Goal: Task Accomplishment & Management: Manage account settings

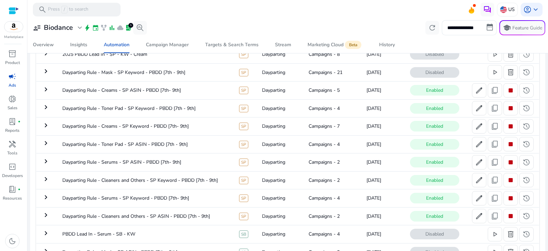
scroll to position [58, 0]
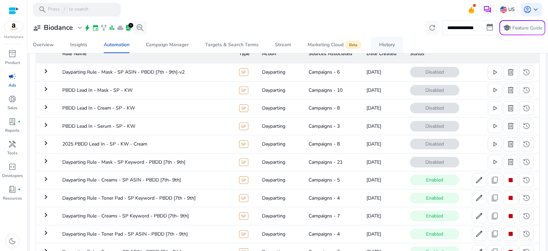
click at [386, 46] on div "History" at bounding box center [387, 44] width 16 height 5
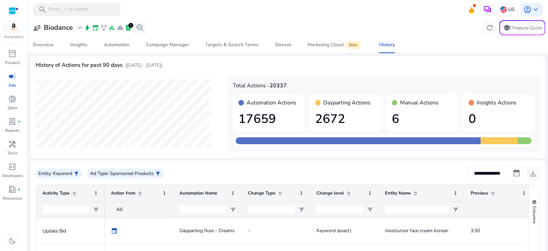
scroll to position [98, 0]
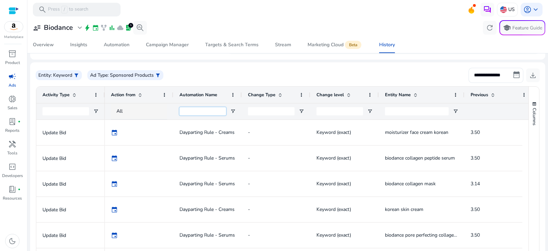
click at [205, 114] on input "Automation Name Filter Input" at bounding box center [203, 111] width 47 height 8
click at [131, 96] on span "Action from" at bounding box center [123, 95] width 24 height 6
click at [129, 98] on div "Action from 1" at bounding box center [135, 94] width 49 height 13
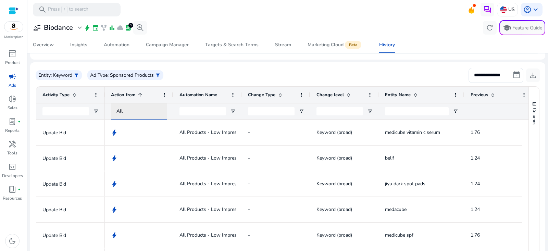
click at [122, 112] on div "All" at bounding box center [145, 112] width 58 height 8
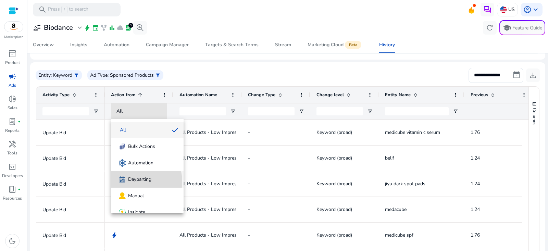
click at [135, 182] on span "Dayparting" at bounding box center [139, 179] width 23 height 7
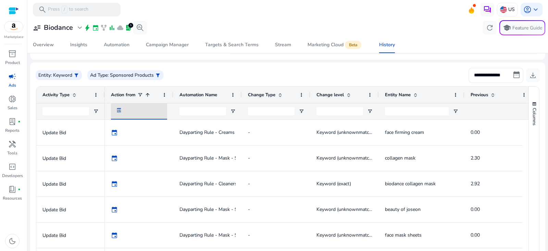
click at [141, 98] on div "Action from 1" at bounding box center [135, 94] width 49 height 13
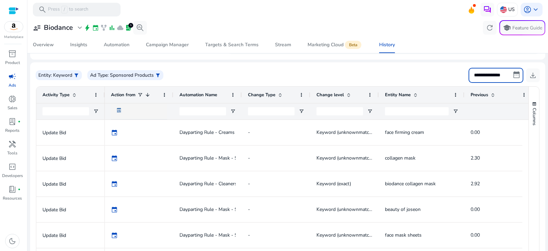
click at [495, 77] on input "**********" at bounding box center [496, 75] width 55 height 15
select select "*"
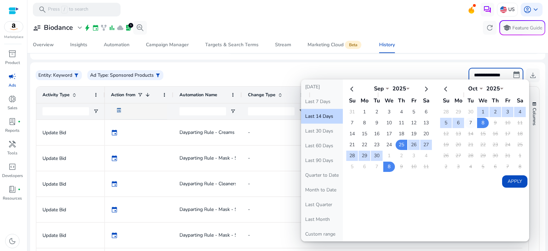
click at [465, 120] on td "7" at bounding box center [471, 123] width 12 height 10
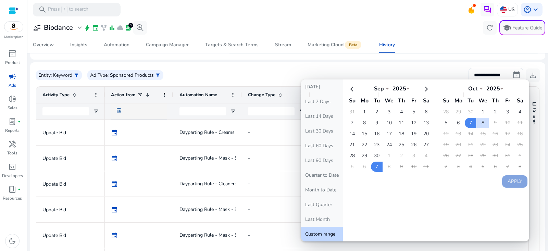
click at [458, 48] on div "Overview Insights Automation Campaign Manager Targets & Search Terms Stream Mar…" at bounding box center [288, 45] width 526 height 16
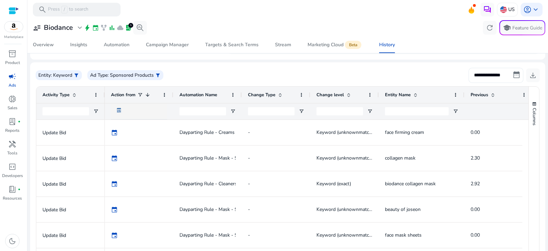
click at [514, 75] on input "**********" at bounding box center [496, 75] width 55 height 15
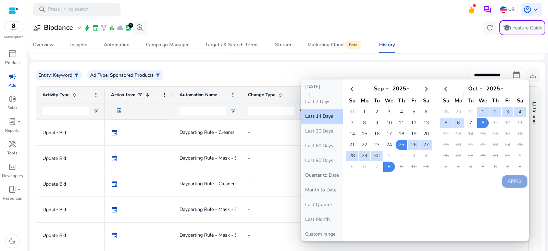
click at [469, 122] on td "7" at bounding box center [471, 123] width 12 height 10
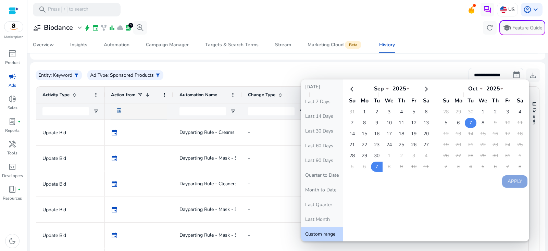
click at [465, 124] on td "7" at bounding box center [471, 123] width 12 height 10
click at [502, 180] on button "Apply" at bounding box center [514, 181] width 25 height 12
type input "**********"
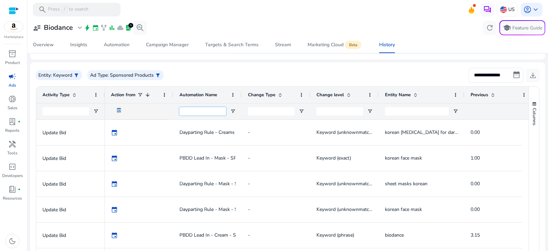
click at [201, 109] on input "Automation Name Filter Input" at bounding box center [203, 111] width 47 height 8
type input "****"
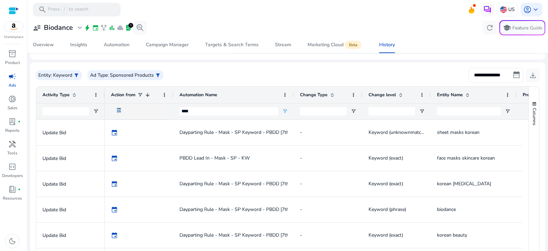
drag, startPoint x: 242, startPoint y: 95, endPoint x: 294, endPoint y: 102, distance: 52.5
click at [294, 102] on div "Action from 1 Automation Name Change Type" at bounding box center [482, 95] width 754 height 16
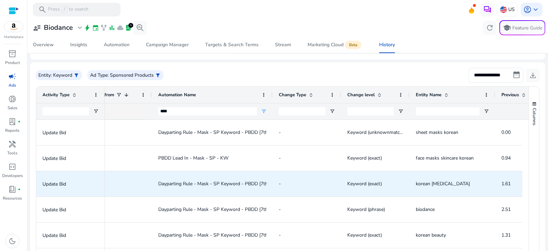
scroll to position [0, 39]
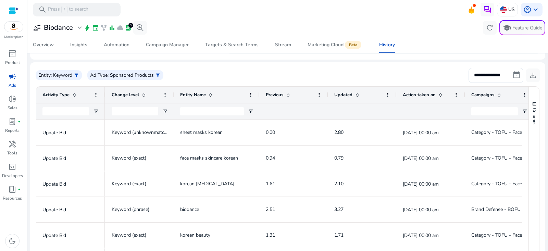
click at [437, 97] on div "Action taken on" at bounding box center [427, 94] width 49 height 13
click at [437, 97] on div "Action taken on 1" at bounding box center [427, 94] width 49 height 13
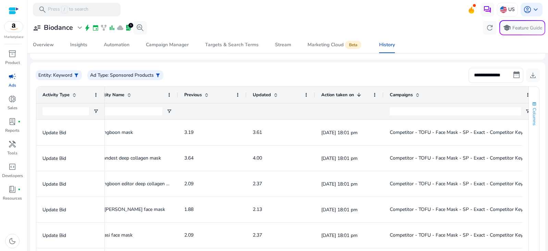
drag, startPoint x: 450, startPoint y: 92, endPoint x: 535, endPoint y: 98, distance: 84.8
click at [535, 99] on div "Activity Type Change level Entity Name" at bounding box center [287, 175] width 503 height 176
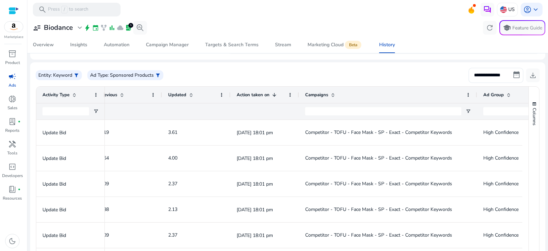
drag, startPoint x: 452, startPoint y: 94, endPoint x: 472, endPoint y: 96, distance: 20.7
click at [475, 96] on div at bounding box center [476, 95] width 3 height 16
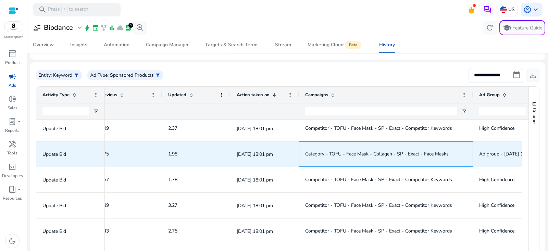
click at [411, 154] on span "Category - TOFU - Face Mask - Collagen - SP - Exact - Face Masks" at bounding box center [377, 154] width 144 height 7
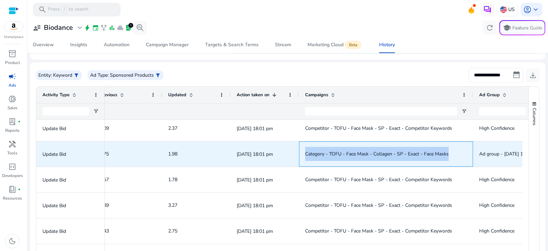
click at [411, 154] on span "Category - TOFU - Face Mask - Collagen - SP - Exact - Face Masks" at bounding box center [377, 154] width 144 height 7
copy span "Category - TOFU - Face Mask - Collagen - SP - Exact - Face Masks"
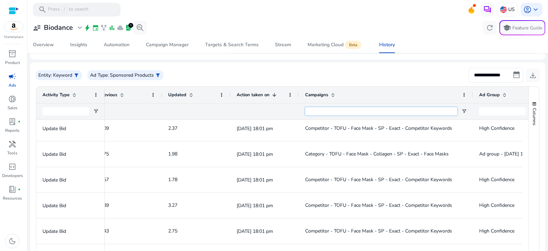
click at [403, 114] on input "Campaigns Filter Input" at bounding box center [381, 111] width 152 height 8
paste input "**********"
type input "**********"
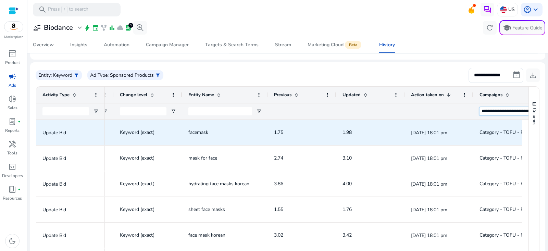
scroll to position [0, 206]
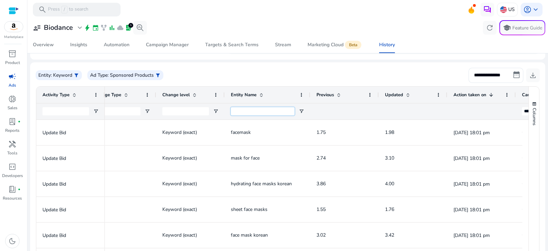
click at [254, 109] on input "Entity Name Filter Input" at bounding box center [263, 111] width 64 height 8
paste input "**********"
type input "**********"
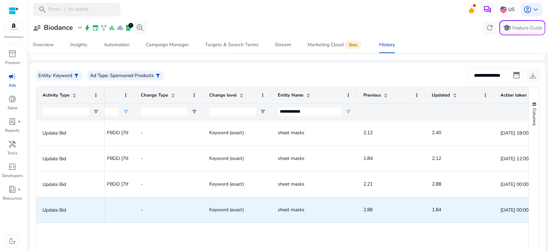
scroll to position [0, 59]
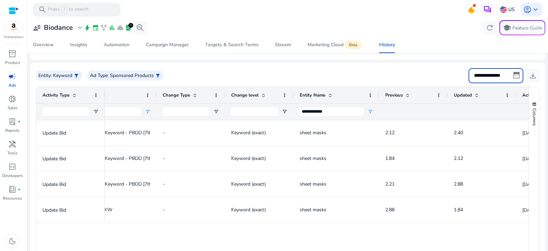
click at [497, 76] on input "**********" at bounding box center [496, 75] width 55 height 15
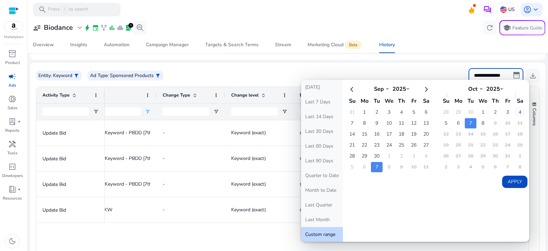
click at [514, 109] on td "4" at bounding box center [520, 112] width 12 height 10
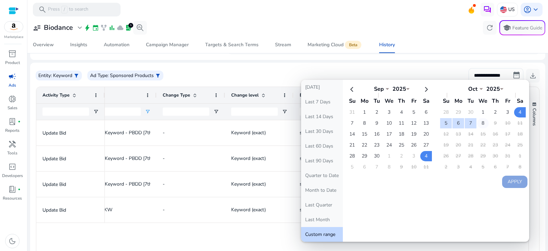
click at [477, 122] on td "8" at bounding box center [483, 123] width 12 height 10
click at [512, 180] on button "Apply" at bounding box center [514, 182] width 25 height 12
type input "**********"
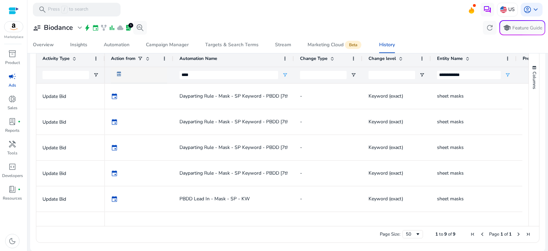
click at [227, 29] on div "user_attributes Biodance expand_more bolt event family_history bar_chart cloud …" at bounding box center [287, 27] width 515 height 15
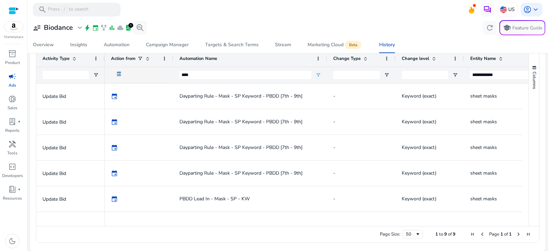
drag, startPoint x: 293, startPoint y: 59, endPoint x: 326, endPoint y: 72, distance: 35.7
click at [326, 72] on div "Entity Name Previous Change level Change Type" at bounding box center [554, 66] width 899 height 33
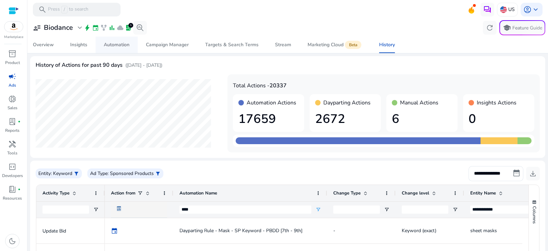
click at [116, 45] on div "Automation" at bounding box center [117, 44] width 26 height 5
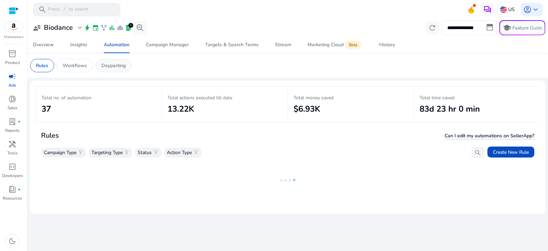
click at [123, 66] on p "Dayparting" at bounding box center [113, 65] width 24 height 7
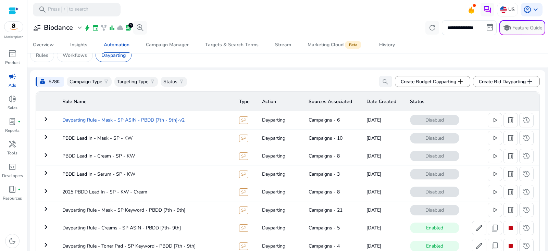
scroll to position [10, 0]
drag, startPoint x: 195, startPoint y: 118, endPoint x: 62, endPoint y: 118, distance: 133.3
click at [62, 118] on td "Dayparting Rule - Mask - SP ASIN - PBDD [7th - 9th]-v2" at bounding box center [145, 121] width 177 height 18
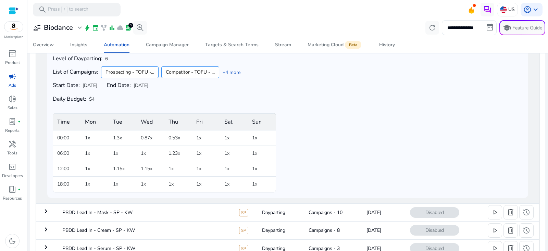
copy td "Dayparting Rule - Mask - SP ASIN - PBDD [7th - 9th]-v2"
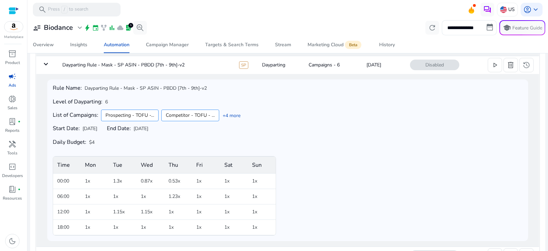
scroll to position [27, 0]
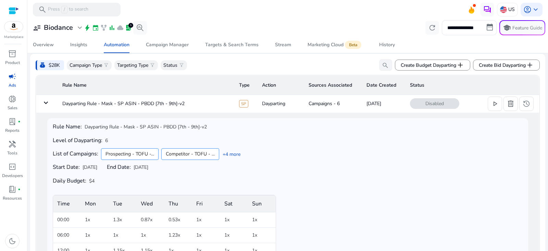
click at [46, 102] on mat-icon "keyboard_arrow_down" at bounding box center [46, 103] width 8 height 8
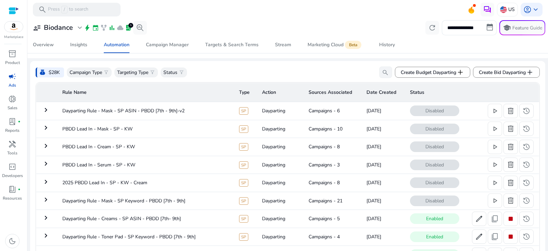
scroll to position [0, 0]
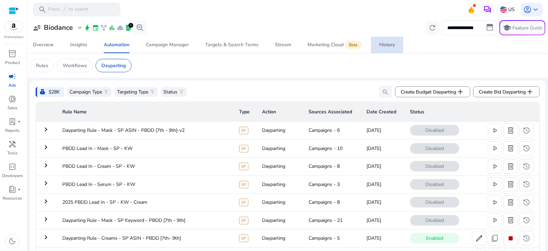
click at [377, 44] on link "History" at bounding box center [387, 45] width 32 height 16
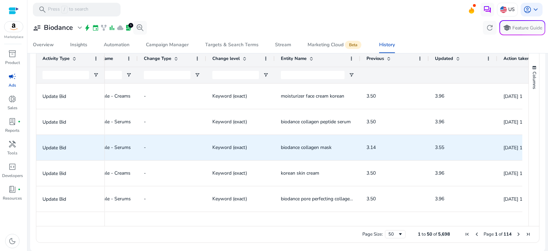
scroll to position [0, 146]
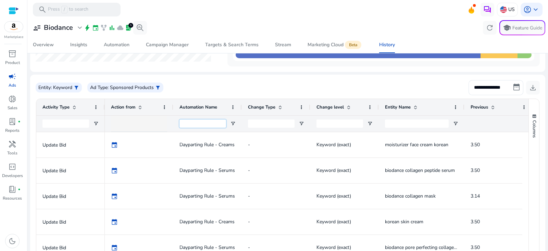
click at [198, 123] on input "Automation Name Filter Input" at bounding box center [203, 124] width 47 height 8
paste input "**********"
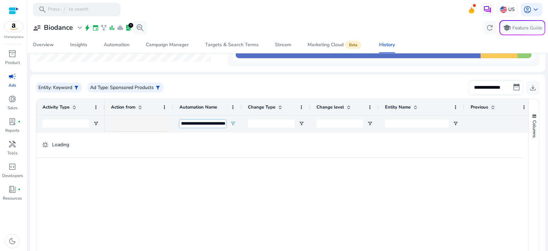
type input "**********"
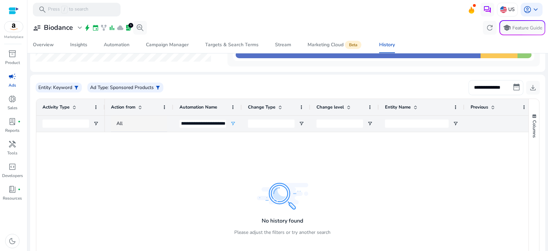
click at [518, 87] on input "**********" at bounding box center [496, 87] width 55 height 15
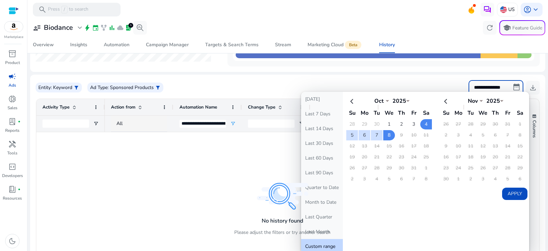
click at [394, 72] on div "**********" at bounding box center [287, 135] width 515 height 330
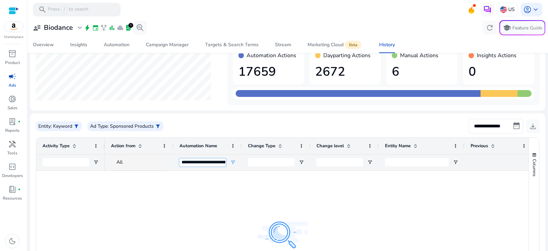
click at [214, 163] on input "**********" at bounding box center [203, 163] width 47 height 8
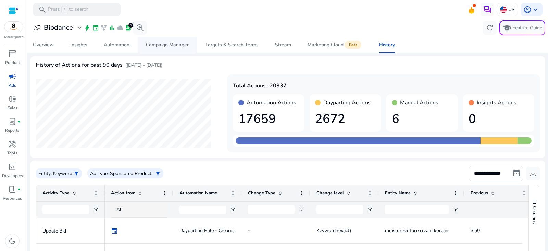
click at [170, 50] on span "Campaign Manager" at bounding box center [167, 45] width 43 height 16
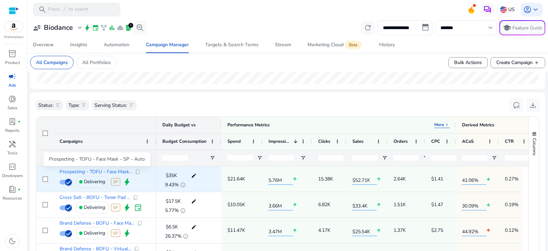
click at [112, 173] on span "Prospecting - TOFU - Face Mask..." at bounding box center [96, 172] width 73 height 5
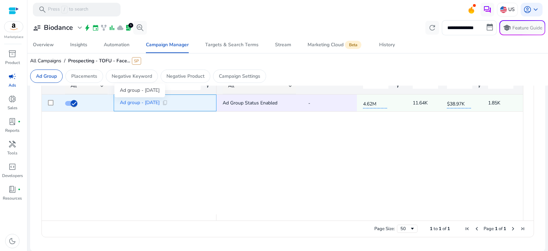
click at [153, 103] on span "Ad group - [DATE]" at bounding box center [140, 102] width 40 height 5
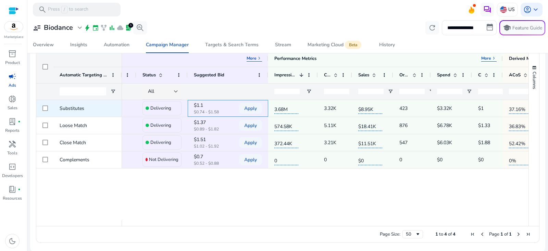
click at [200, 106] on p "$1.1" at bounding box center [211, 105] width 34 height 4
click at [199, 106] on p "$1.1" at bounding box center [211, 105] width 34 height 4
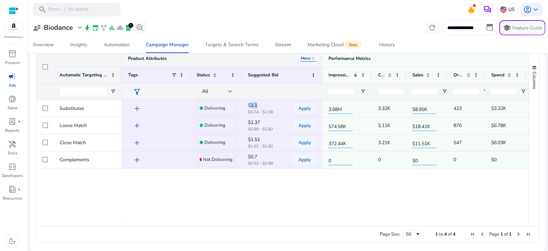
click at [306, 58] on p "More" at bounding box center [306, 57] width 10 height 5
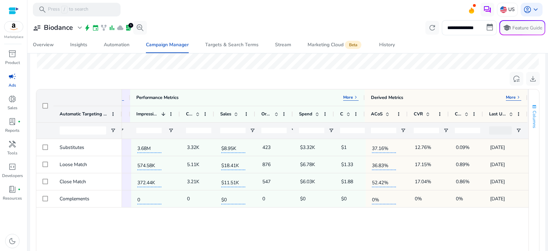
click at [534, 121] on span "Columns" at bounding box center [534, 119] width 6 height 17
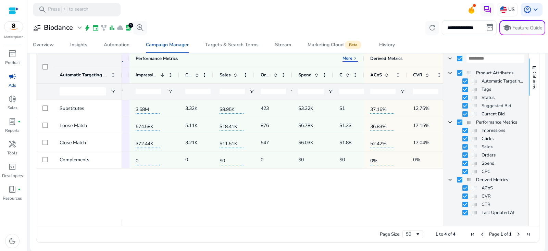
click at [340, 209] on div "$1.1 $0.74 - $1.58 Apply 3.68M 3.32K $8.95K 423 $3.32K $1 $1.31 edit 37.16% 12.…" at bounding box center [282, 160] width 321 height 120
click at [531, 77] on span "Columns" at bounding box center [534, 80] width 6 height 17
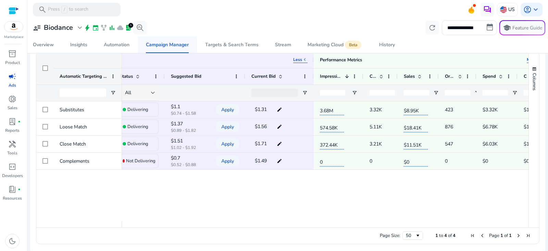
click at [185, 50] on span "Campaign Manager" at bounding box center [167, 45] width 43 height 16
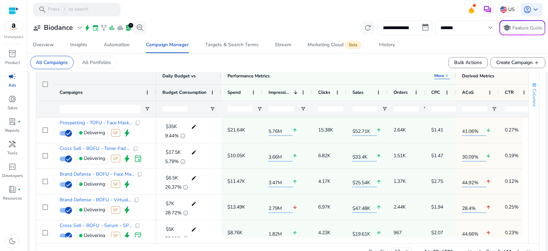
click at [535, 107] on button "Columns" at bounding box center [534, 94] width 10 height 37
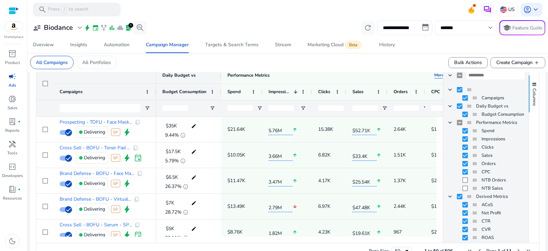
click at [448, 104] on span "Daily Budget vs Column Group" at bounding box center [449, 105] width 5 height 5
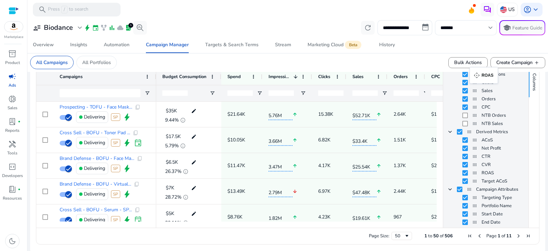
scroll to position [14, 0]
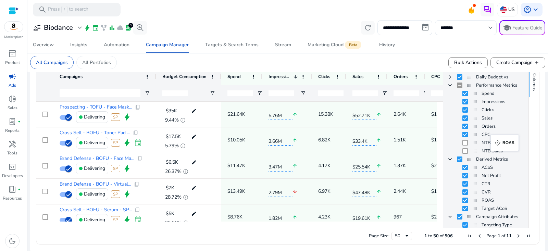
drag, startPoint x: 472, startPoint y: 173, endPoint x: 494, endPoint y: 139, distance: 40.2
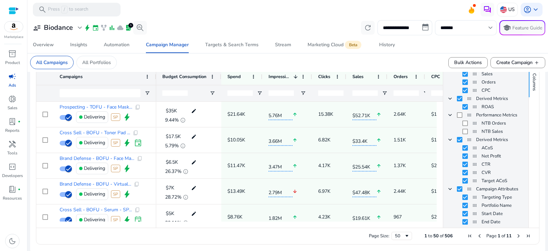
scroll to position [251, 0]
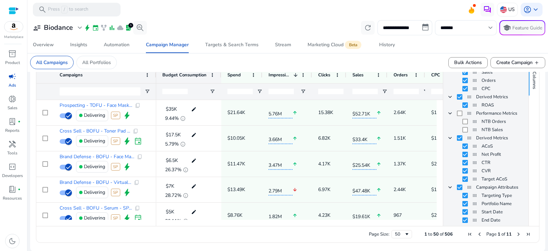
click at [531, 187] on div "Columns" at bounding box center [534, 138] width 10 height 176
click at [531, 84] on span "Columns" at bounding box center [534, 80] width 6 height 17
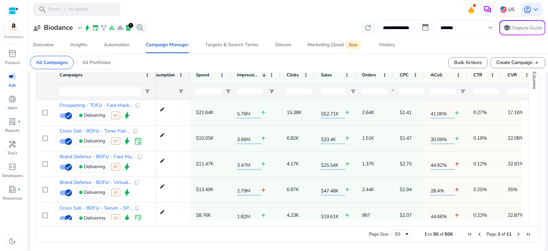
scroll to position [0, 48]
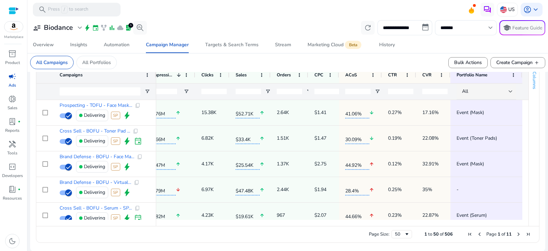
click at [532, 79] on span "Columns" at bounding box center [534, 80] width 6 height 17
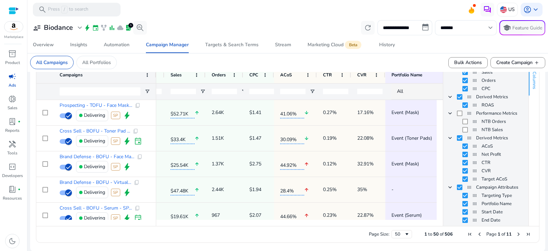
click at [534, 82] on span "Columns" at bounding box center [534, 80] width 6 height 17
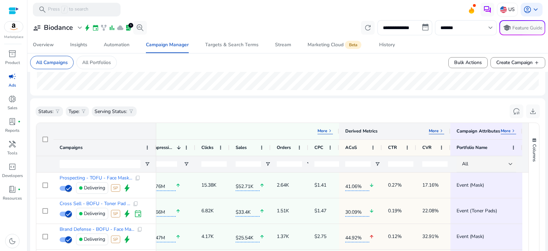
click at [432, 128] on p "More" at bounding box center [434, 130] width 10 height 5
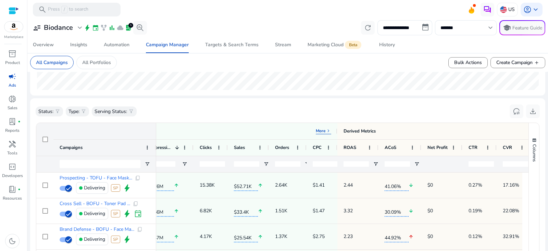
click at [444, 106] on div "Status: filter_alt Type: filter_alt Serving Status: filter_alt reset_settings d…" at bounding box center [288, 111] width 504 height 15
click at [531, 145] on span "Columns" at bounding box center [534, 152] width 6 height 17
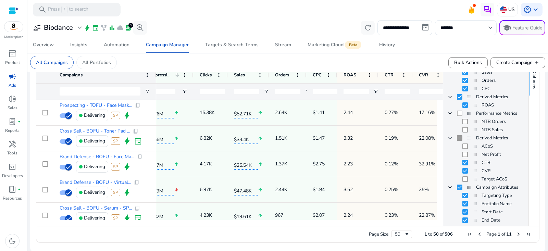
click at [329, 242] on div "Page Size: 50 1 to 50 of 506 Page 1 of 11" at bounding box center [287, 234] width 503 height 16
drag, startPoint x: 534, startPoint y: 85, endPoint x: 531, endPoint y: 92, distance: 7.5
click at [534, 86] on span "Columns" at bounding box center [534, 80] width 6 height 17
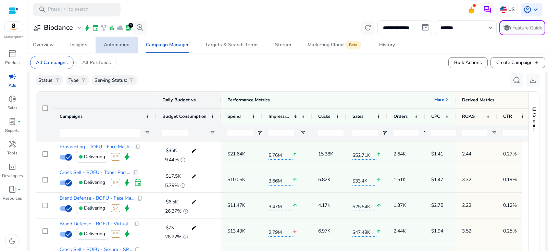
click at [120, 44] on div "Automation" at bounding box center [117, 44] width 26 height 5
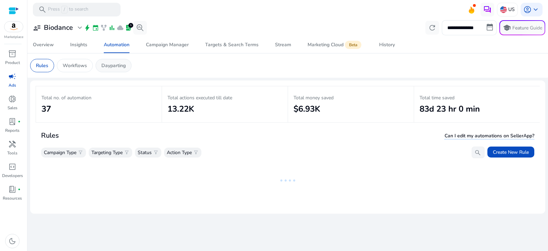
click at [121, 60] on div "Dayparting" at bounding box center [114, 65] width 36 height 13
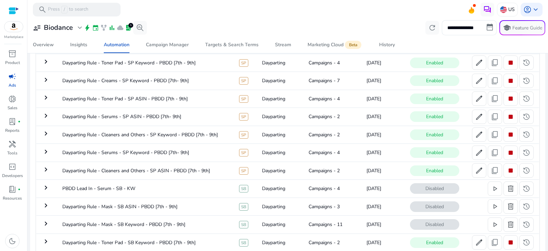
scroll to position [175, 0]
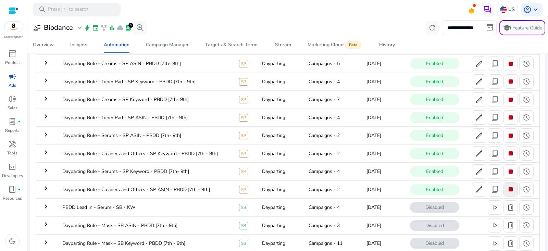
click at [507, 186] on span "stop" at bounding box center [511, 189] width 8 height 8
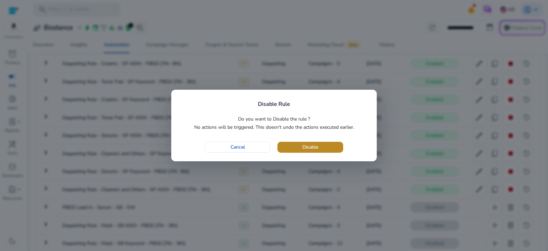
click at [325, 147] on span "button" at bounding box center [310, 147] width 66 height 16
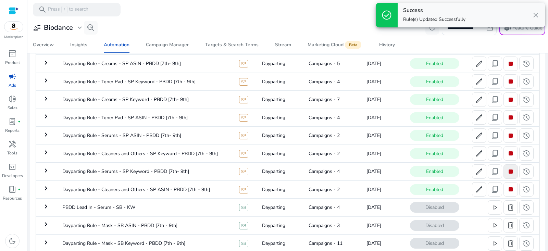
scroll to position [0, 0]
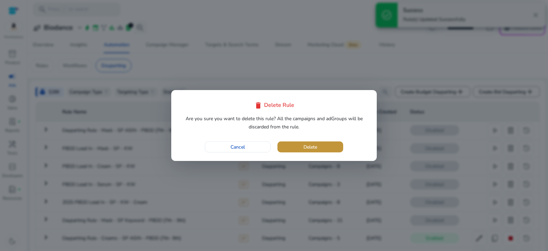
click at [318, 145] on span "button" at bounding box center [310, 147] width 66 height 16
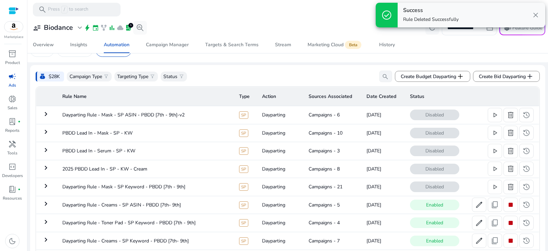
scroll to position [32, 0]
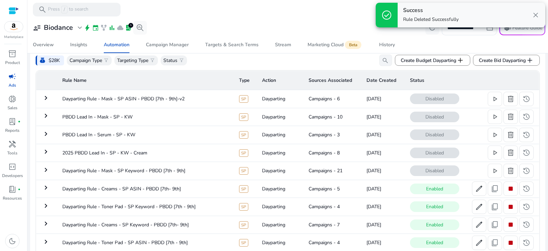
click at [522, 196] on div "Find in History" at bounding box center [522, 196] width 0 height 0
click at [510, 190] on span "stop" at bounding box center [511, 189] width 8 height 8
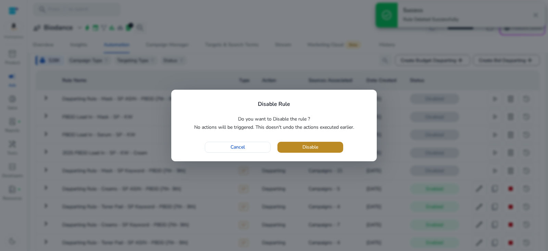
click at [334, 145] on span "button" at bounding box center [310, 147] width 66 height 16
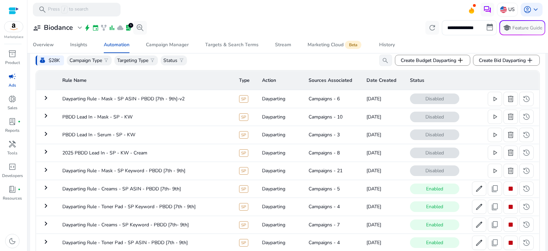
scroll to position [94, 0]
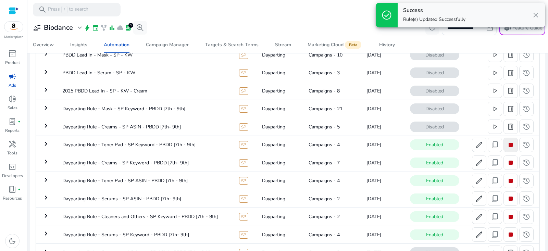
click at [512, 141] on span "stop" at bounding box center [511, 145] width 8 height 8
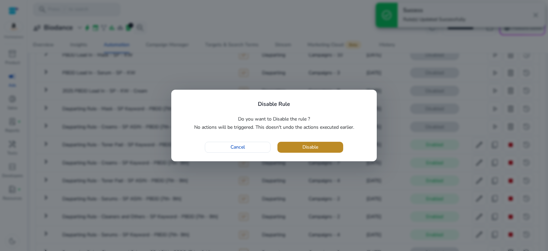
click at [320, 140] on span "button" at bounding box center [310, 147] width 66 height 16
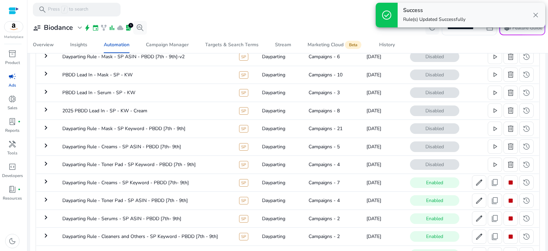
scroll to position [130, 0]
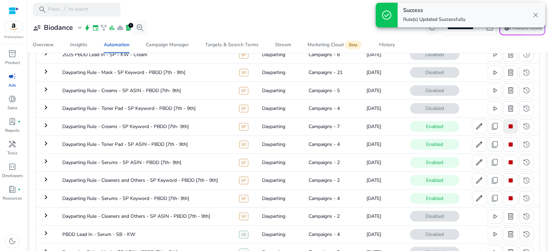
click at [508, 128] on span "stop" at bounding box center [511, 126] width 8 height 8
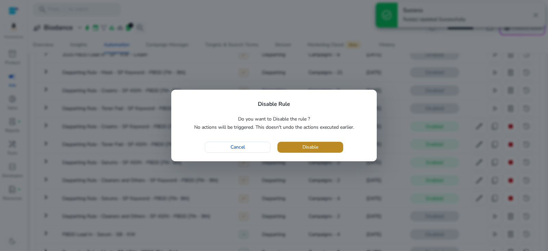
click at [330, 141] on span "button" at bounding box center [310, 147] width 66 height 16
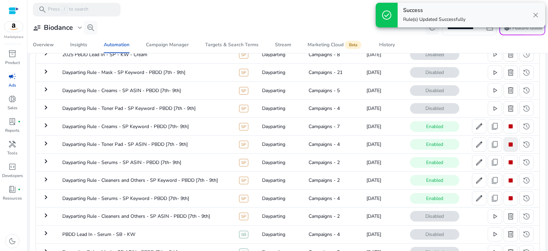
scroll to position [4, 0]
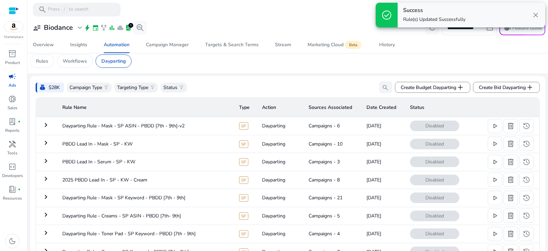
click at [510, 143] on span "delete" at bounding box center [511, 144] width 8 height 8
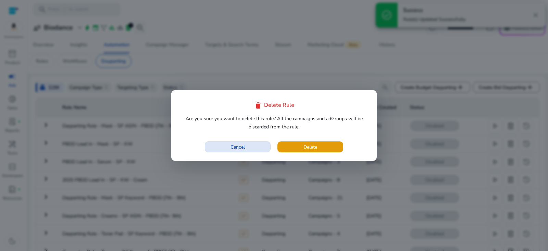
click at [255, 145] on span "button" at bounding box center [237, 147] width 65 height 16
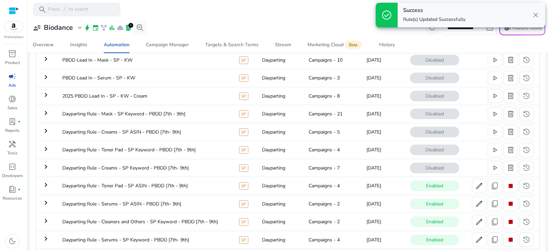
scroll to position [131, 0]
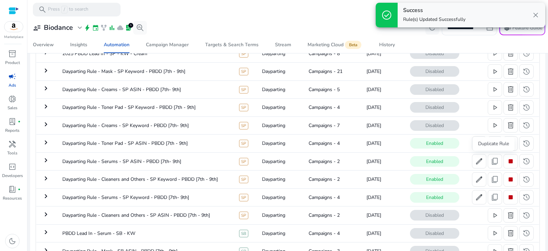
click at [512, 137] on mat-tooltip-component "Duplicate Rule" at bounding box center [494, 144] width 42 height 14
click at [509, 141] on span "stop" at bounding box center [511, 143] width 8 height 8
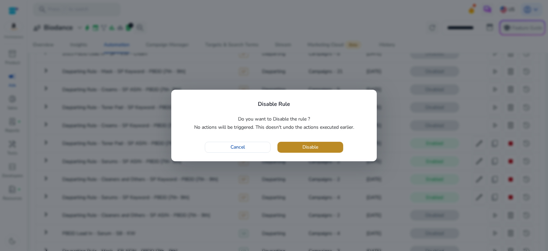
click at [326, 145] on span "button" at bounding box center [310, 147] width 66 height 16
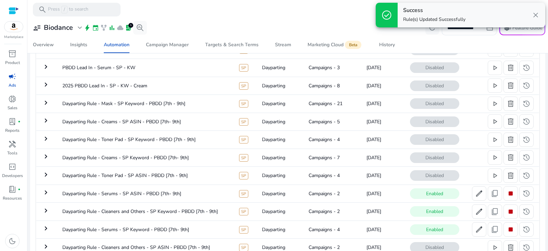
scroll to position [143, 0]
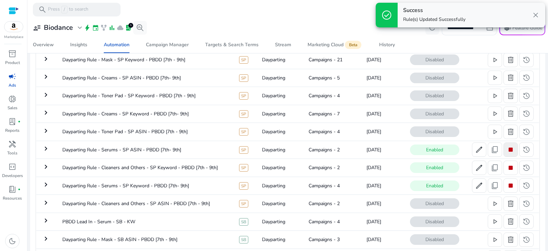
click at [511, 149] on span "stop" at bounding box center [511, 150] width 8 height 8
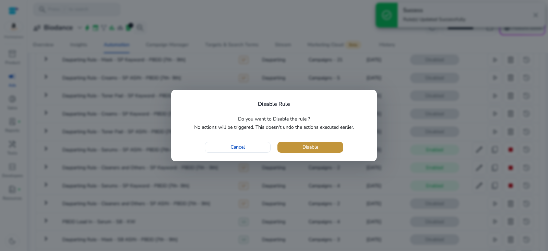
click at [329, 148] on span "button" at bounding box center [310, 147] width 66 height 16
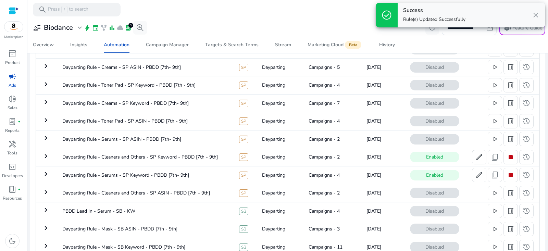
scroll to position [162, 0]
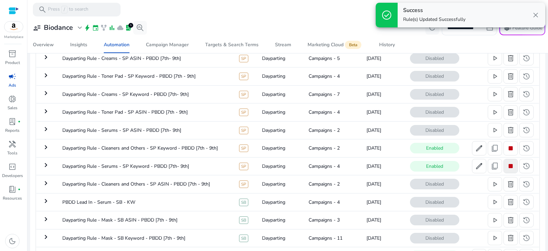
click at [510, 165] on span "stop" at bounding box center [511, 166] width 8 height 8
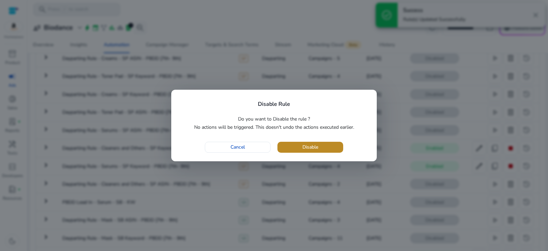
click at [319, 146] on span "button" at bounding box center [310, 147] width 66 height 16
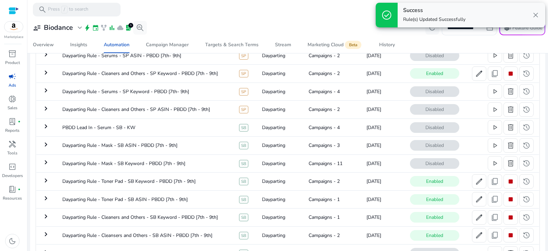
scroll to position [270, 0]
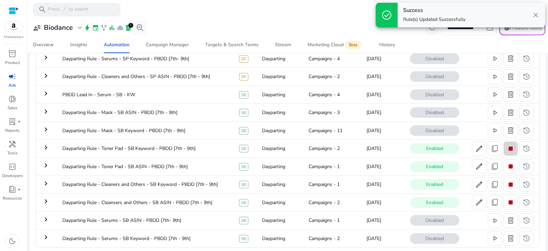
click at [509, 147] on span "stop" at bounding box center [511, 149] width 8 height 8
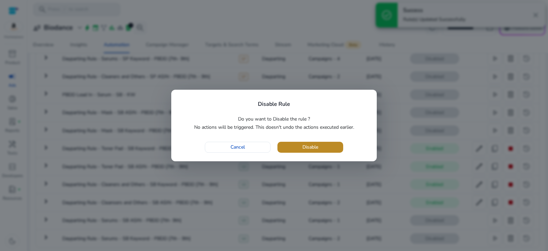
click at [333, 149] on span "button" at bounding box center [310, 147] width 66 height 16
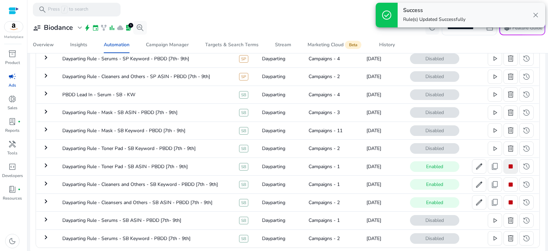
click at [511, 163] on span "stop" at bounding box center [511, 166] width 8 height 8
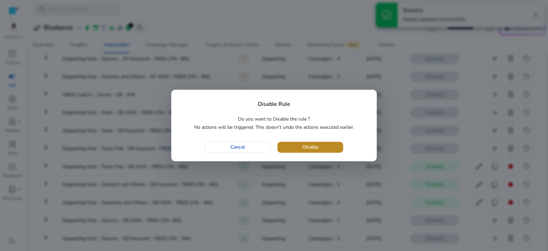
click at [321, 149] on span "button" at bounding box center [310, 147] width 66 height 16
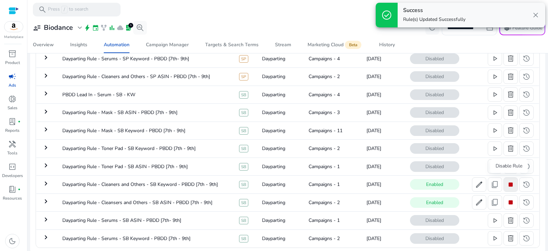
click at [510, 182] on span "stop" at bounding box center [511, 185] width 8 height 8
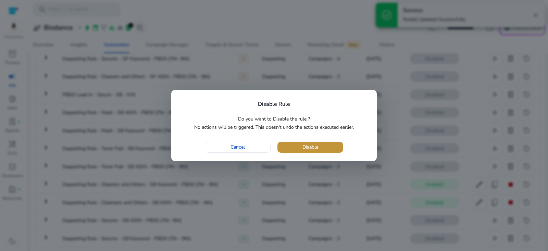
click at [329, 150] on span "button" at bounding box center [310, 147] width 66 height 16
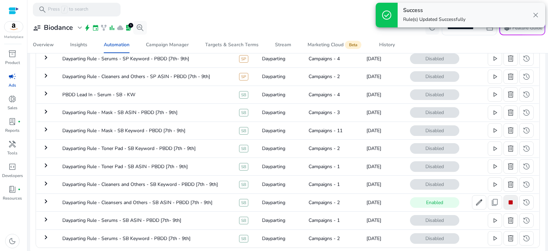
click at [506, 208] on span at bounding box center [511, 202] width 14 height 16
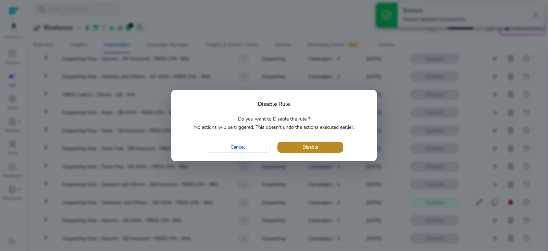
click at [326, 148] on span "button" at bounding box center [310, 147] width 66 height 16
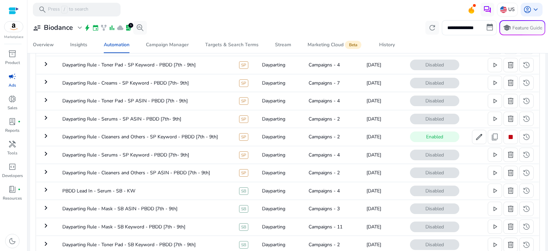
scroll to position [172, 0]
click at [509, 138] on span "stop" at bounding box center [511, 138] width 8 height 8
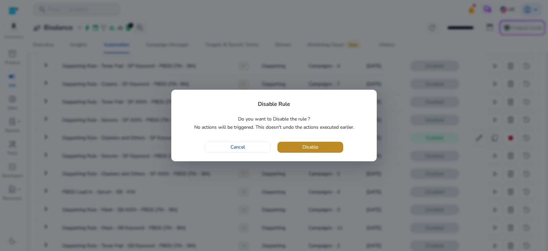
click at [313, 146] on span "Disable" at bounding box center [310, 147] width 16 height 7
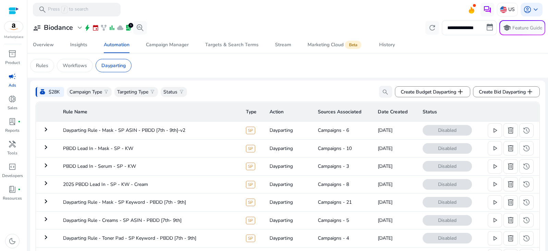
scroll to position [1, 0]
click at [530, 91] on span "add" at bounding box center [530, 91] width 8 height 8
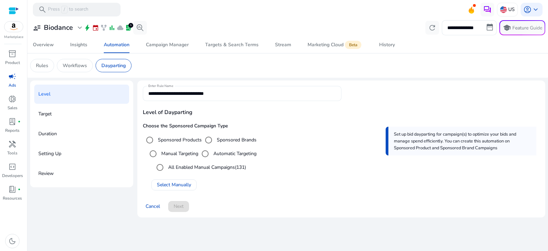
click at [213, 92] on input "**********" at bounding box center [241, 94] width 187 height 8
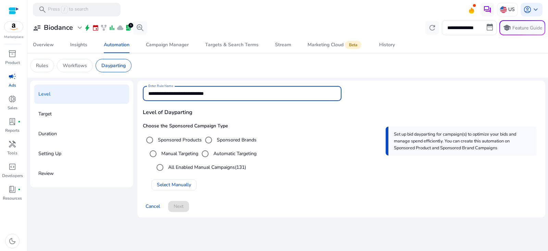
click at [213, 92] on input "**********" at bounding box center [241, 94] width 187 height 8
type input "**********"
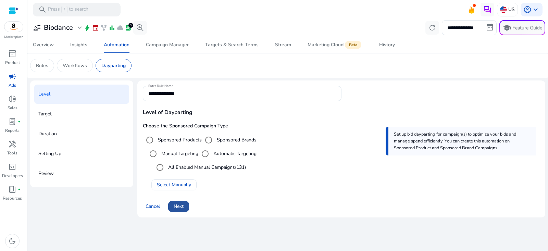
click at [182, 208] on span "Next" at bounding box center [179, 206] width 10 height 7
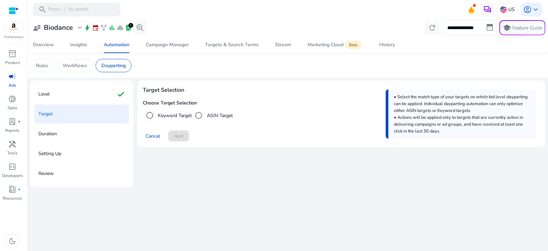
click at [161, 116] on label "Keyword Target" at bounding box center [174, 115] width 35 height 7
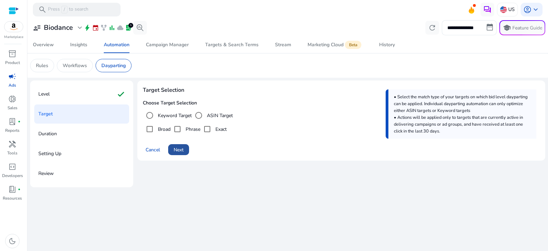
click at [179, 147] on span "Next" at bounding box center [179, 149] width 10 height 7
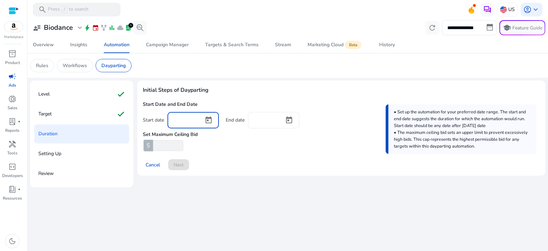
click at [190, 123] on input at bounding box center [185, 120] width 25 height 8
click at [207, 119] on span "Open calendar" at bounding box center [208, 120] width 16 height 16
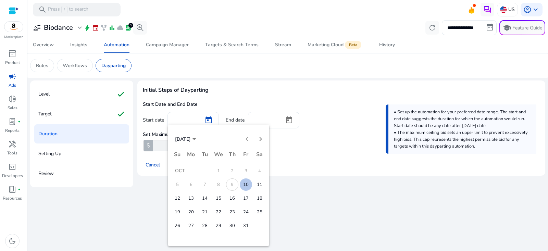
click at [234, 185] on span "9" at bounding box center [232, 184] width 12 height 12
click at [149, 181] on div at bounding box center [274, 125] width 548 height 251
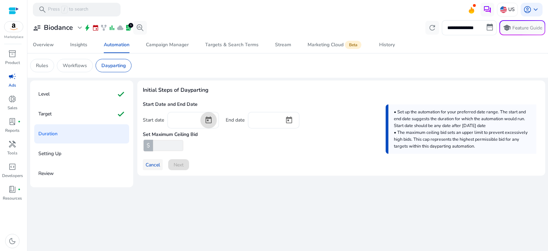
click at [148, 165] on span "Cancel" at bounding box center [153, 164] width 14 height 7
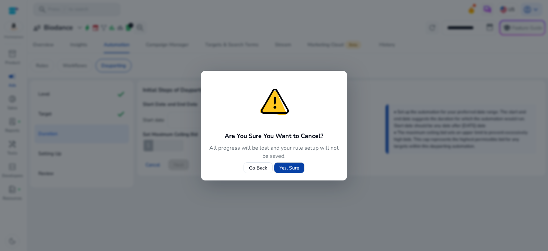
click at [287, 166] on span "Yes, Sure" at bounding box center [290, 167] width 20 height 7
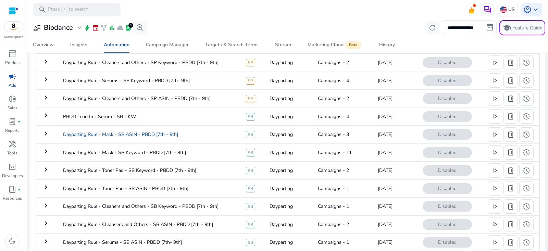
scroll to position [240, 0]
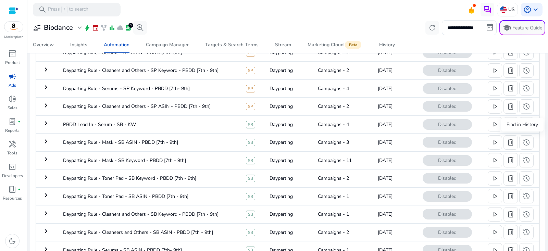
click at [512, 123] on div "Find in History" at bounding box center [522, 125] width 42 height 14
click at [510, 124] on span "delete" at bounding box center [511, 124] width 8 height 8
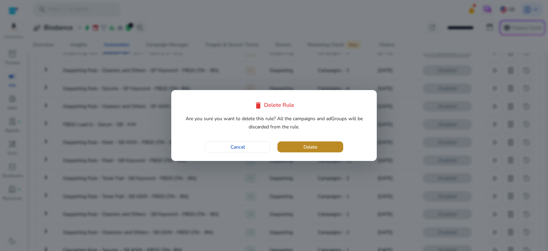
click at [316, 145] on span "Delete" at bounding box center [311, 147] width 14 height 7
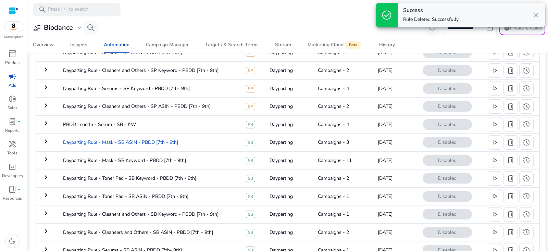
scroll to position [7, 0]
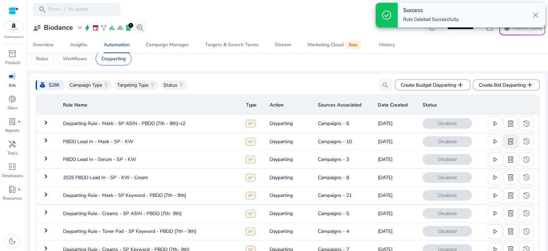
click at [507, 140] on span "delete" at bounding box center [511, 141] width 8 height 8
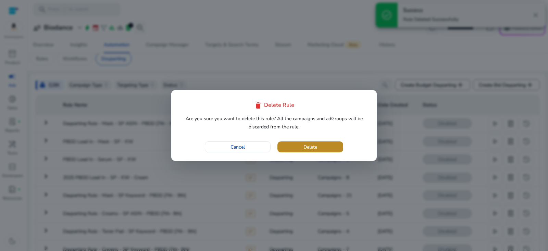
click at [317, 151] on span "button" at bounding box center [310, 147] width 66 height 16
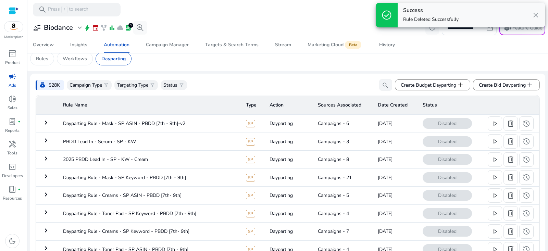
click at [492, 105] on th "Status" at bounding box center [478, 105] width 122 height 19
click at [513, 140] on span "delete" at bounding box center [511, 141] width 8 height 8
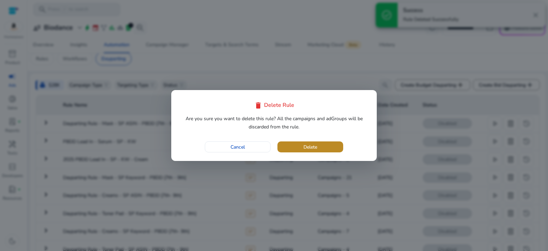
click at [323, 146] on span "button" at bounding box center [310, 147] width 66 height 16
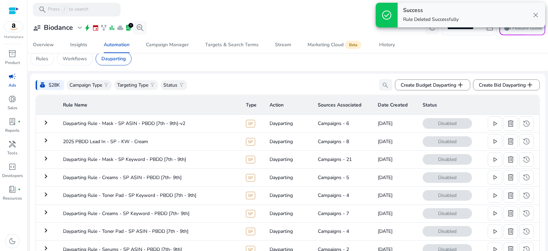
click at [503, 107] on mat-tooltip-component "Delete Rule" at bounding box center [509, 107] width 36 height 14
click at [507, 143] on span "delete" at bounding box center [511, 141] width 8 height 8
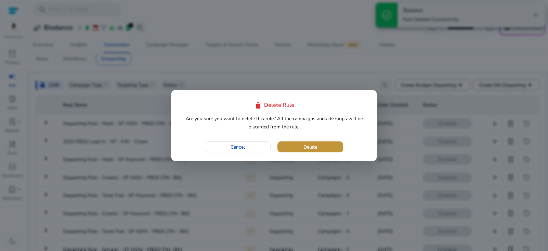
click at [320, 140] on span "button" at bounding box center [310, 147] width 66 height 16
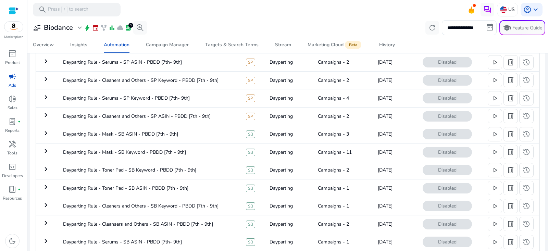
scroll to position [0, 0]
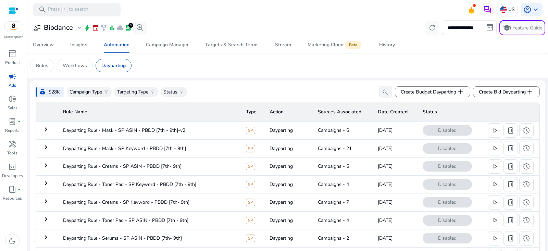
click at [332, 78] on div "**********" at bounding box center [287, 235] width 515 height 432
click at [497, 132] on span "play_arrow" at bounding box center [495, 130] width 8 height 8
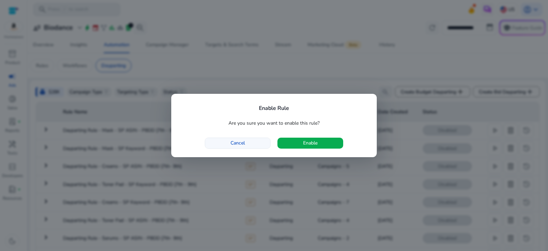
click at [250, 144] on span "button" at bounding box center [237, 143] width 65 height 16
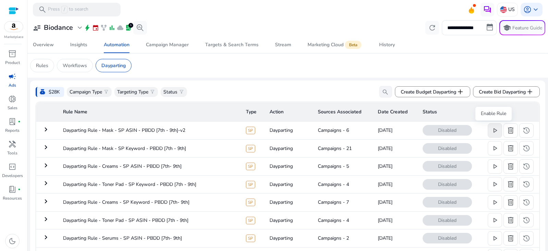
click at [494, 127] on span "play_arrow" at bounding box center [495, 130] width 8 height 8
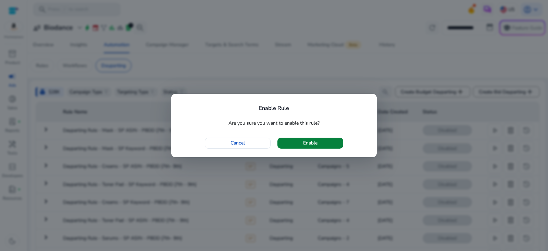
click at [330, 140] on span "button" at bounding box center [310, 143] width 66 height 16
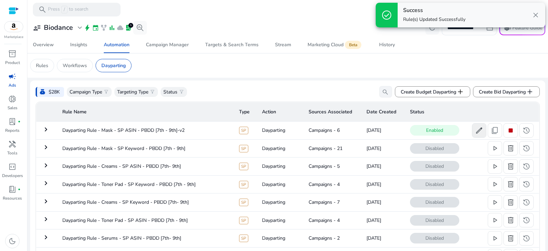
click at [481, 131] on span "edit" at bounding box center [479, 130] width 8 height 8
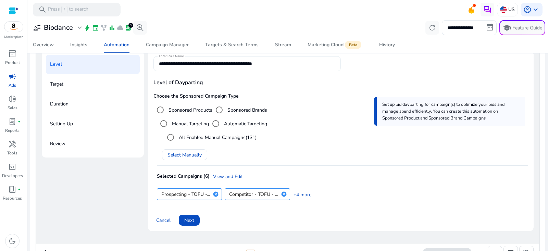
scroll to position [96, 0]
click at [185, 135] on label "All Enabled Manual Campaigns (131)" at bounding box center [216, 137] width 79 height 7
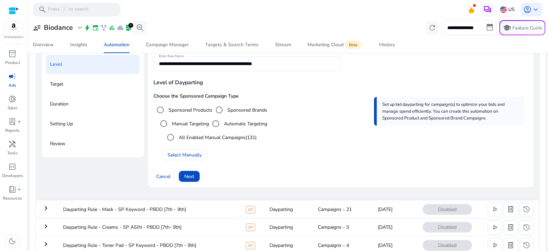
click at [232, 67] on div "**********" at bounding box center [247, 63] width 176 height 15
click at [232, 68] on div "**********" at bounding box center [247, 63] width 176 height 15
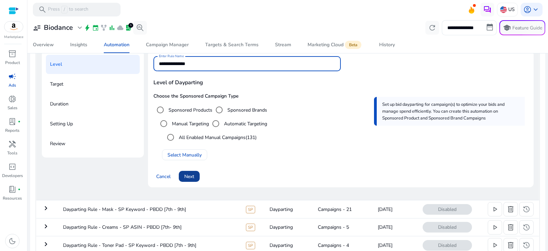
type input "**********"
click at [187, 174] on span "Next" at bounding box center [189, 176] width 10 height 7
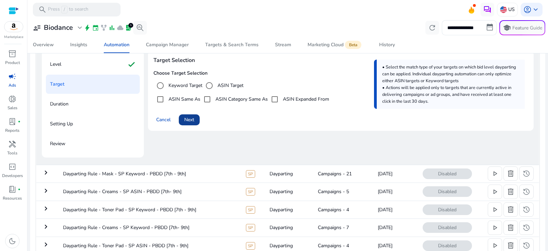
click at [194, 119] on span "Next" at bounding box center [189, 119] width 10 height 7
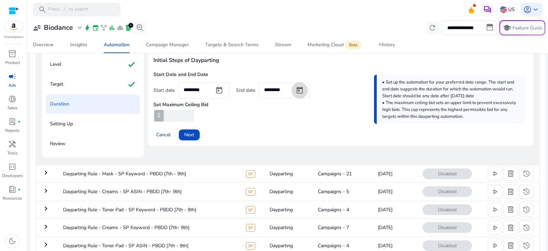
click at [300, 89] on span "Open calendar" at bounding box center [300, 90] width 16 height 16
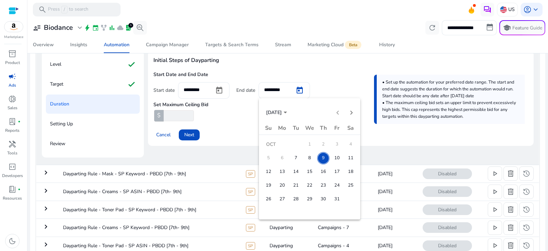
click at [239, 129] on div at bounding box center [274, 125] width 548 height 251
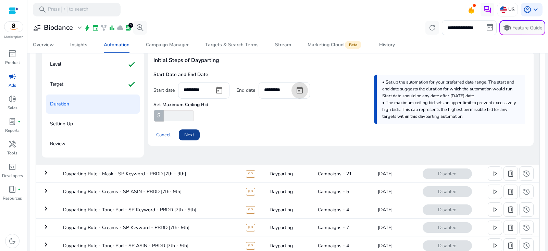
click at [192, 137] on span "Next" at bounding box center [189, 134] width 10 height 7
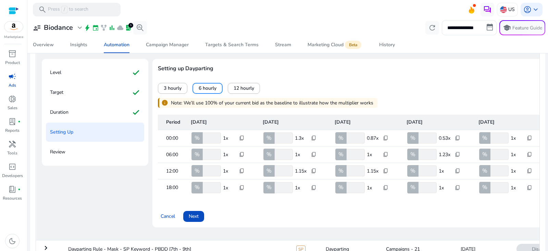
scroll to position [87, 0]
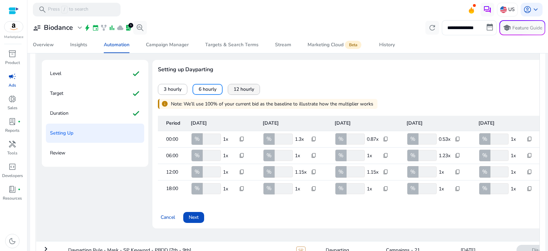
click at [252, 89] on span "12 hourly" at bounding box center [244, 89] width 21 height 7
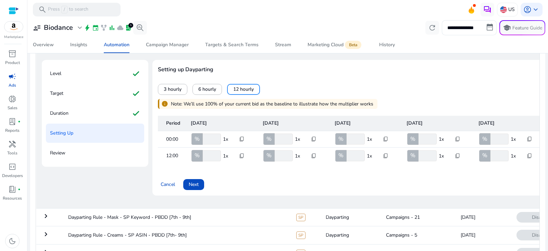
scroll to position [0, 58]
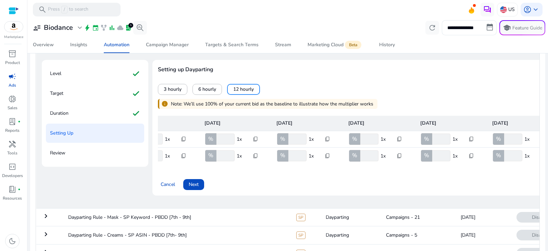
click at [367, 139] on input "***" at bounding box center [369, 139] width 20 height 11
type input "**"
click at [375, 105] on div "info Note: We’ll use 100% of your current bid as the baseline to illustrate how…" at bounding box center [268, 104] width 220 height 10
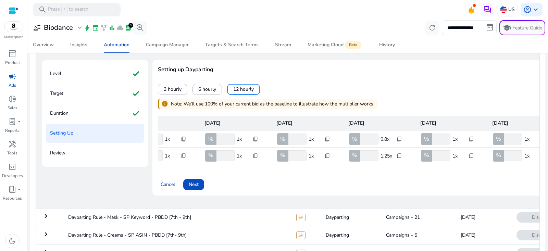
click at [367, 155] on input "***" at bounding box center [369, 155] width 20 height 11
type input "**"
click at [407, 92] on div "3 hourly 6 hourly 12 hourly" at bounding box center [405, 89] width 494 height 11
click at [365, 138] on input "**" at bounding box center [369, 139] width 20 height 11
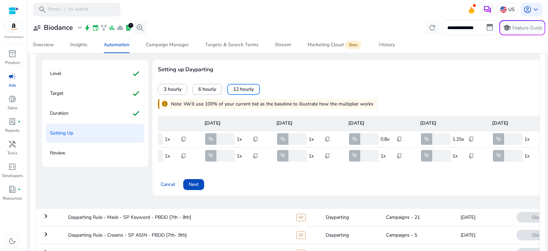
click at [365, 138] on input "**" at bounding box center [369, 139] width 20 height 11
click at [438, 137] on input "***" at bounding box center [441, 139] width 20 height 11
paste input "number"
type input "**"
click at [439, 154] on input "***" at bounding box center [441, 155] width 20 height 11
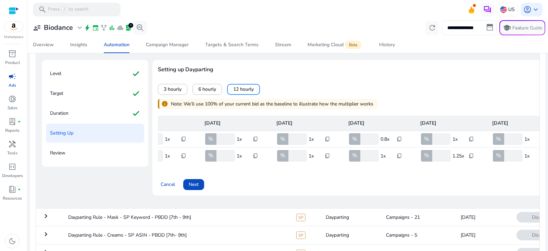
paste input "number"
type input "**"
click at [458, 86] on div "3 hourly 6 hourly 12 hourly" at bounding box center [405, 89] width 494 height 11
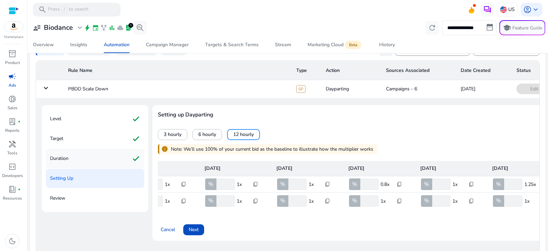
scroll to position [44, 0]
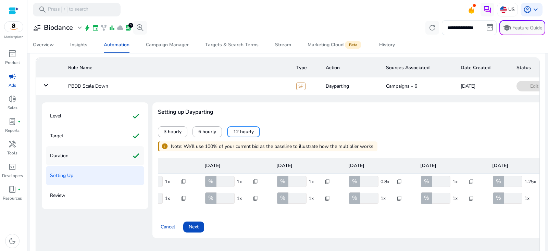
click at [109, 152] on div "Duration check" at bounding box center [95, 155] width 98 height 19
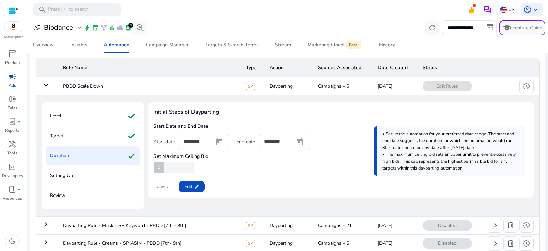
click at [98, 175] on div "Setting Up" at bounding box center [93, 175] width 94 height 19
click at [195, 188] on span "edit" at bounding box center [196, 186] width 5 height 5
click at [196, 190] on span at bounding box center [189, 186] width 21 height 16
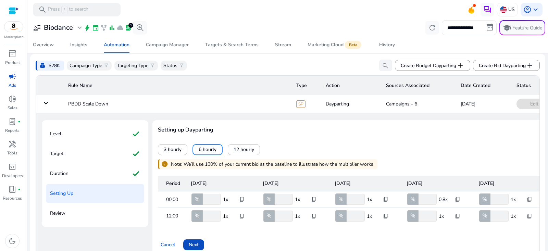
scroll to position [4, 0]
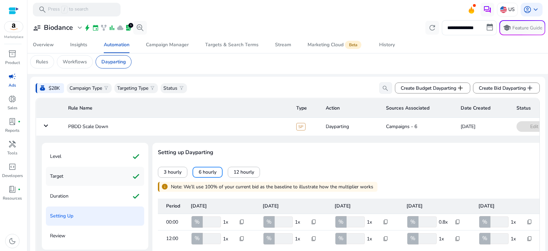
click at [119, 174] on div "Target check" at bounding box center [95, 176] width 98 height 19
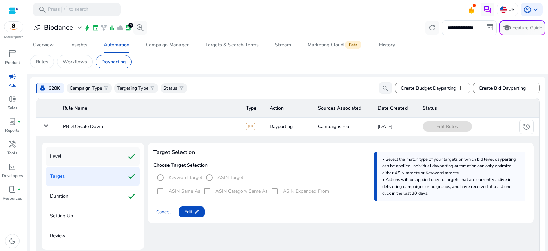
click at [110, 154] on div "Level check" at bounding box center [93, 156] width 94 height 19
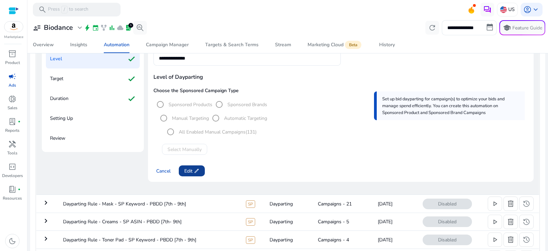
click at [197, 171] on span "edit" at bounding box center [196, 170] width 5 height 5
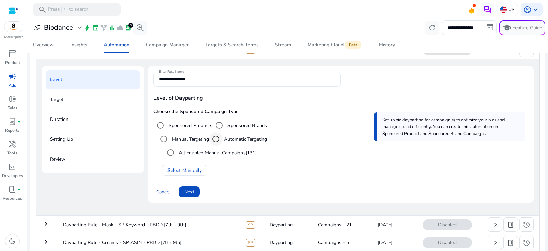
scroll to position [69, 0]
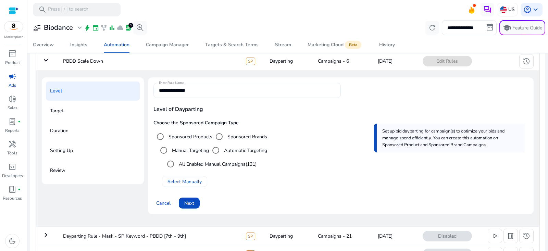
click at [231, 88] on input "**********" at bounding box center [247, 91] width 176 height 8
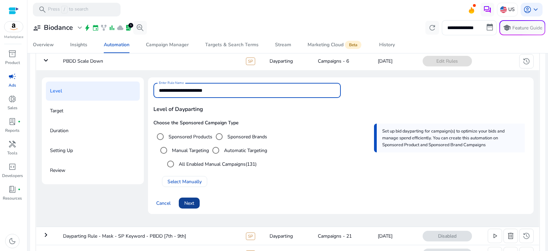
type input "**********"
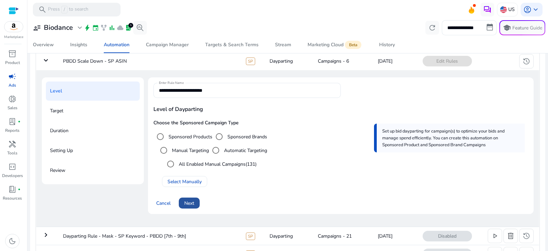
click at [193, 201] on span "Next" at bounding box center [189, 203] width 10 height 7
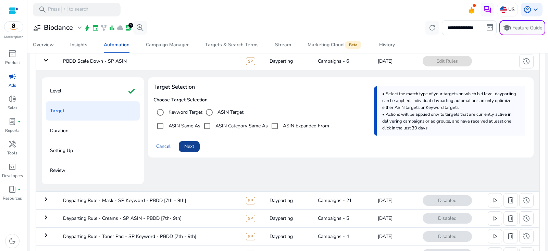
click at [196, 144] on span at bounding box center [189, 146] width 21 height 16
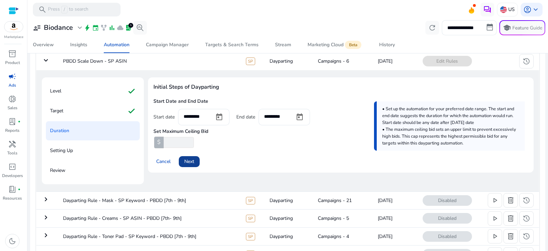
click at [190, 159] on span "Next" at bounding box center [189, 161] width 10 height 7
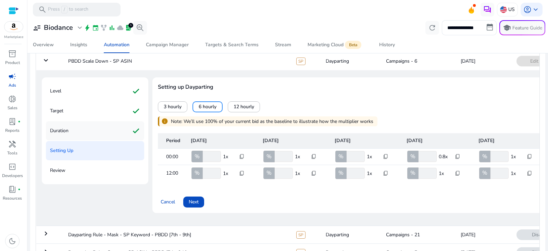
click at [116, 131] on div "Duration check" at bounding box center [95, 130] width 98 height 19
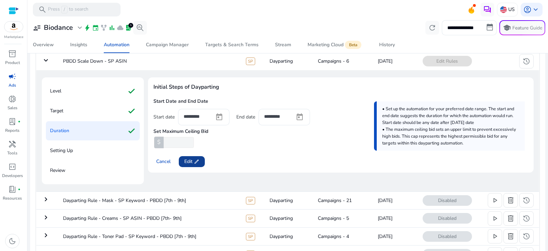
click at [203, 169] on span at bounding box center [192, 161] width 26 height 16
click at [196, 160] on span at bounding box center [189, 161] width 21 height 16
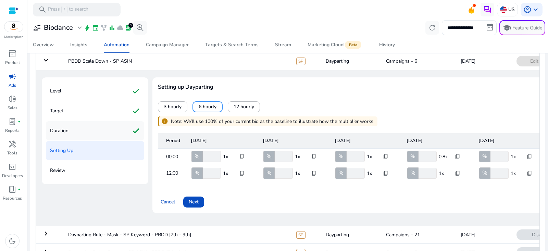
click at [104, 120] on div "Level check Target check Duration check Setting Up Review" at bounding box center [95, 130] width 107 height 107
click at [109, 129] on div "Duration check" at bounding box center [95, 130] width 98 height 19
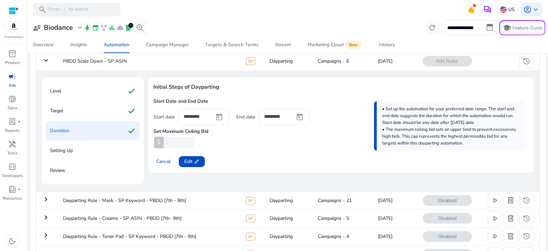
drag, startPoint x: 207, startPoint y: 169, endPoint x: 174, endPoint y: 150, distance: 37.9
click at [208, 169] on div "Initial Steps of Dayparting Start Date and End Date Start date ********* End da…" at bounding box center [341, 124] width 386 height 95
click at [186, 160] on span "Edit edit" at bounding box center [191, 161] width 15 height 7
drag, startPoint x: 186, startPoint y: 160, endPoint x: 175, endPoint y: 146, distance: 17.8
click at [175, 146] on input "*" at bounding box center [178, 142] width 32 height 11
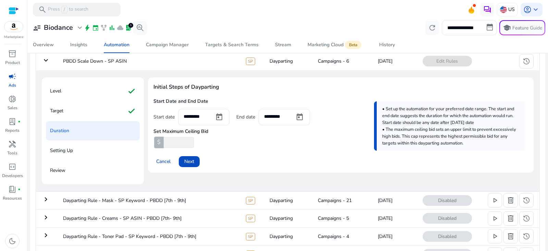
click at [175, 146] on input "*" at bounding box center [178, 142] width 32 height 11
type input "***"
click at [194, 158] on span "Next" at bounding box center [189, 161] width 10 height 7
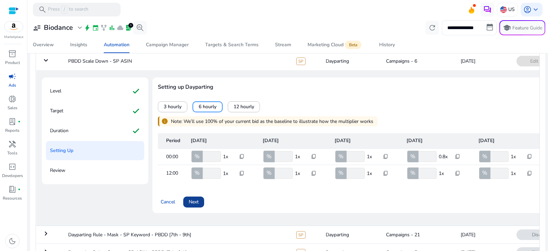
click at [194, 205] on span "Next" at bounding box center [194, 201] width 10 height 7
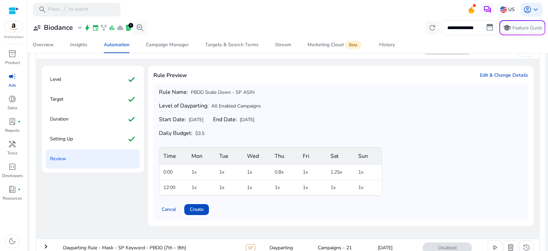
scroll to position [82, 0]
click at [201, 210] on span "Create" at bounding box center [197, 208] width 14 height 7
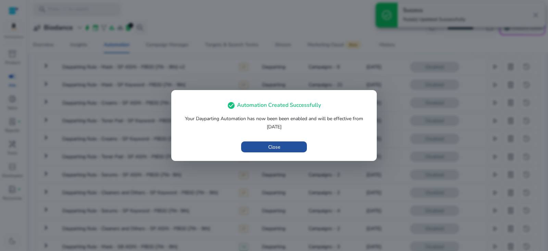
click at [283, 148] on span "button" at bounding box center [274, 147] width 66 height 16
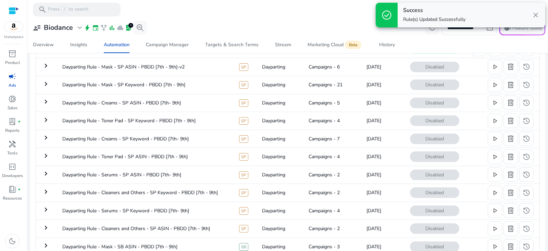
scroll to position [0, 0]
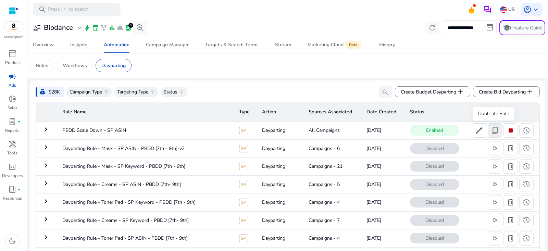
click at [494, 132] on span "content_copy" at bounding box center [495, 130] width 8 height 8
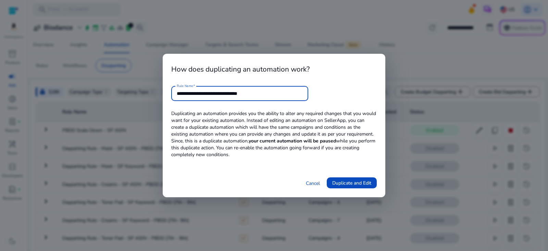
drag, startPoint x: 230, startPoint y: 94, endPoint x: 368, endPoint y: 94, distance: 138.7
click at [368, 94] on form "**********" at bounding box center [274, 93] width 206 height 15
type input "**********"
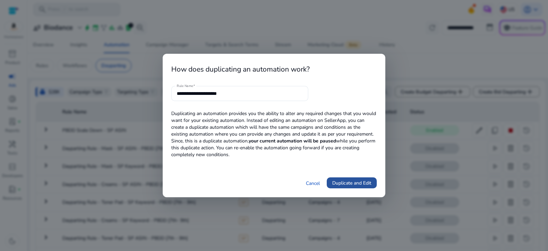
click at [364, 185] on span "Duplicate and Edit" at bounding box center [351, 183] width 39 height 7
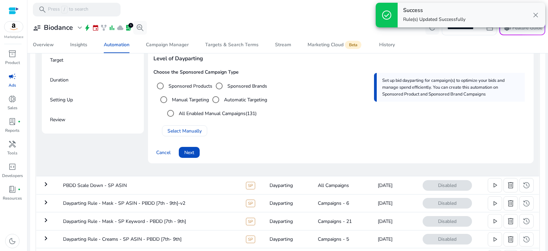
scroll to position [121, 0]
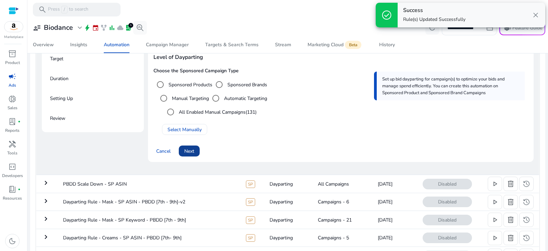
click at [194, 148] on span "Next" at bounding box center [189, 151] width 10 height 7
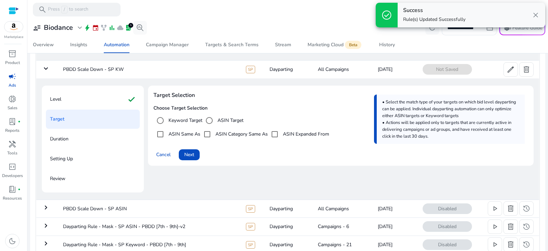
scroll to position [54, 0]
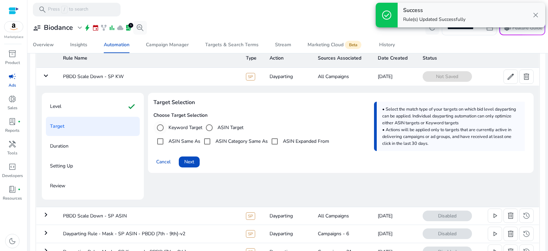
click at [186, 127] on label "Keyword Target" at bounding box center [184, 127] width 35 height 7
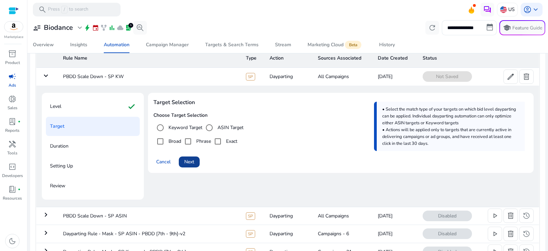
click at [190, 163] on span "Next" at bounding box center [189, 161] width 10 height 7
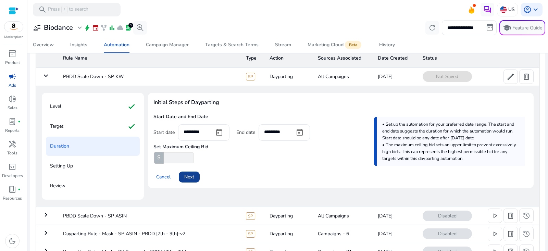
click at [194, 178] on span "Next" at bounding box center [189, 176] width 10 height 7
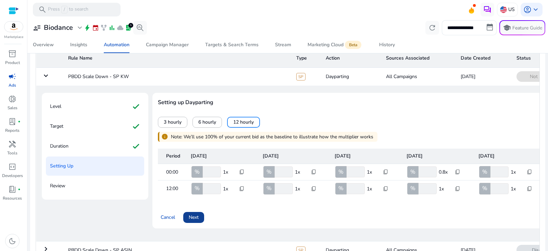
click at [197, 221] on span "Next" at bounding box center [194, 217] width 10 height 7
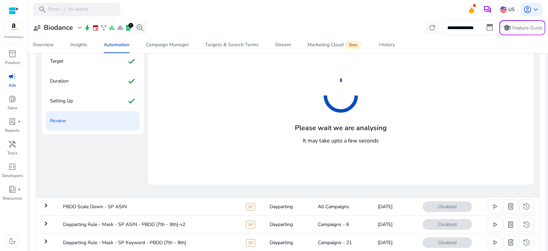
scroll to position [95, 0]
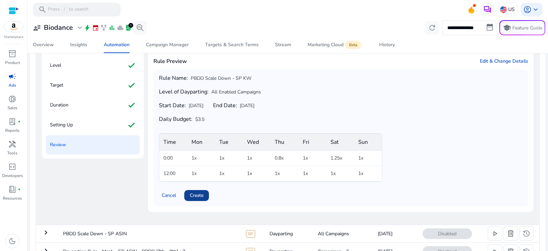
click at [205, 194] on span at bounding box center [196, 195] width 25 height 16
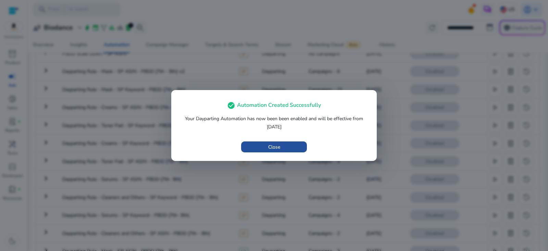
click at [278, 147] on span "Close" at bounding box center [274, 147] width 12 height 7
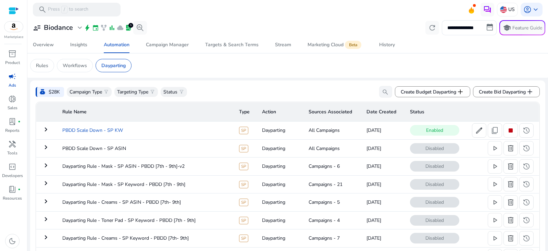
scroll to position [14, 0]
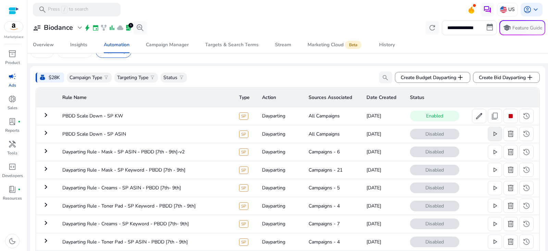
click at [492, 134] on span "play_arrow" at bounding box center [495, 134] width 8 height 8
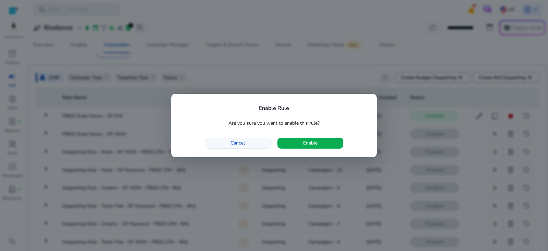
click at [242, 144] on span "Cancel" at bounding box center [238, 142] width 14 height 7
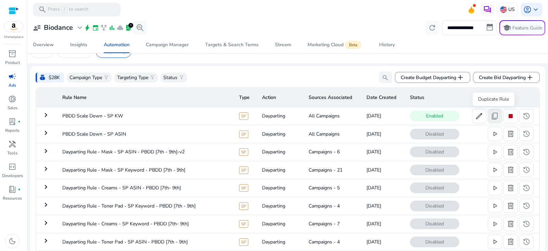
click at [494, 118] on span "content_copy" at bounding box center [495, 116] width 8 height 8
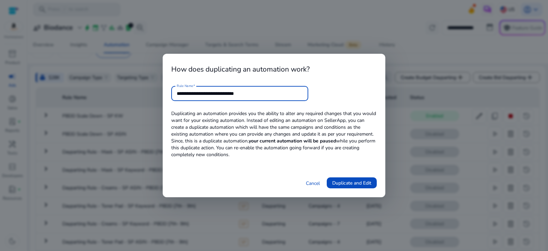
click at [226, 94] on input "**********" at bounding box center [240, 94] width 126 height 8
click at [251, 96] on input "**********" at bounding box center [240, 94] width 126 height 8
click at [252, 96] on input "**********" at bounding box center [240, 94] width 126 height 8
type input "**********"
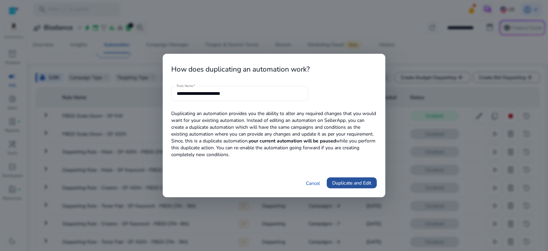
click at [363, 184] on span "Duplicate and Edit" at bounding box center [351, 183] width 39 height 7
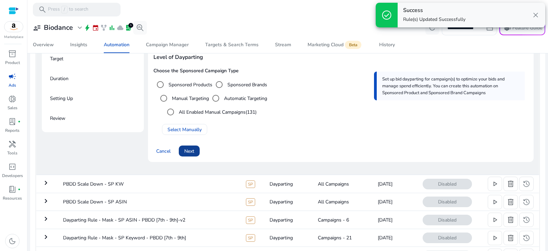
scroll to position [121, 0]
click at [193, 149] on span "Next" at bounding box center [189, 151] width 10 height 7
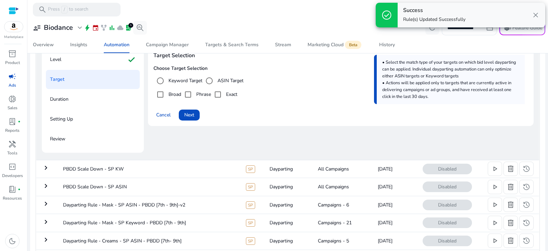
scroll to position [66, 0]
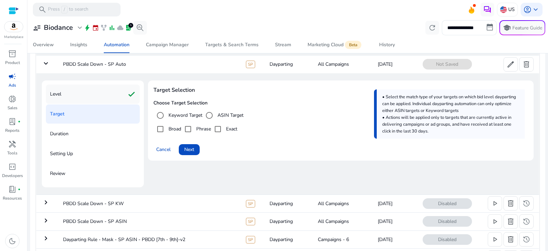
click at [100, 96] on div "Level check" at bounding box center [93, 94] width 94 height 19
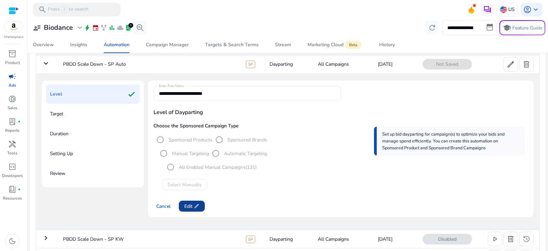
click at [192, 205] on span "Edit edit" at bounding box center [191, 206] width 15 height 7
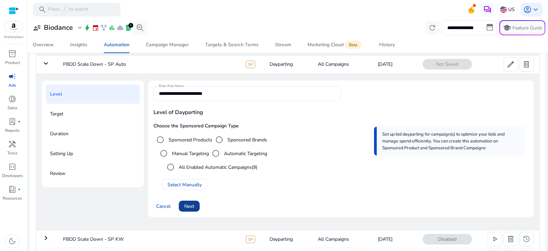
click at [195, 206] on span at bounding box center [189, 206] width 21 height 16
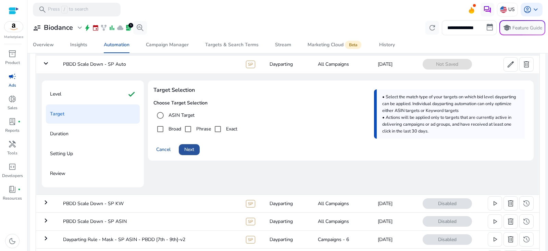
click at [190, 150] on span "Next" at bounding box center [189, 149] width 10 height 7
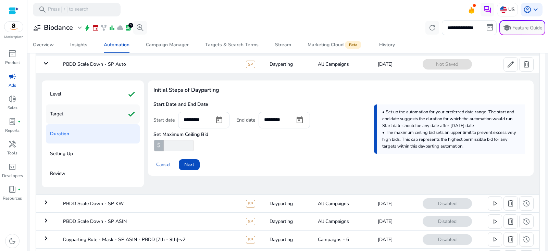
click at [132, 113] on mat-icon "check" at bounding box center [131, 114] width 8 height 11
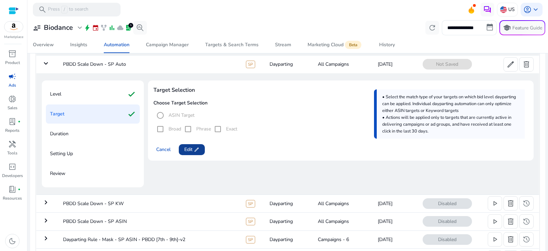
click at [194, 149] on span "edit" at bounding box center [196, 149] width 5 height 5
click at [179, 118] on label "ASIN Target" at bounding box center [180, 115] width 27 height 7
click at [196, 149] on span at bounding box center [189, 149] width 21 height 16
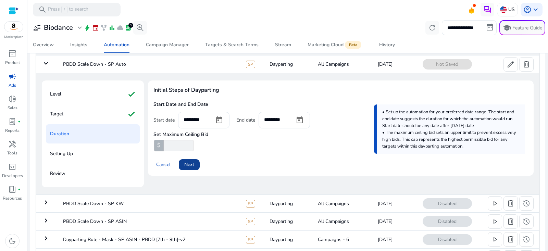
click at [195, 161] on span at bounding box center [189, 165] width 21 height 16
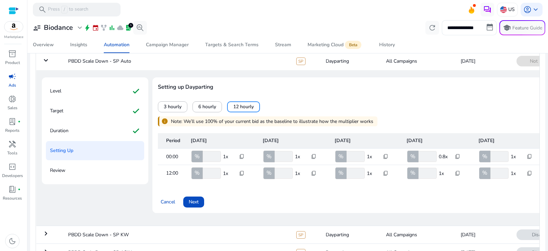
scroll to position [70, 0]
click at [198, 205] on span "Next" at bounding box center [194, 201] width 10 height 7
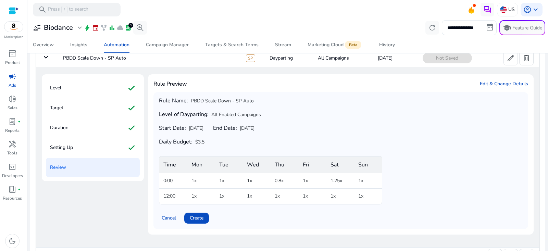
scroll to position [73, 0]
click at [196, 216] on span "Create" at bounding box center [197, 216] width 14 height 7
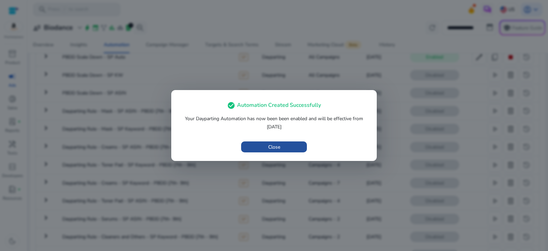
click at [287, 147] on span "button" at bounding box center [274, 147] width 66 height 16
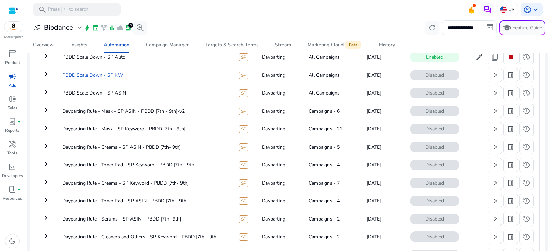
scroll to position [0, 0]
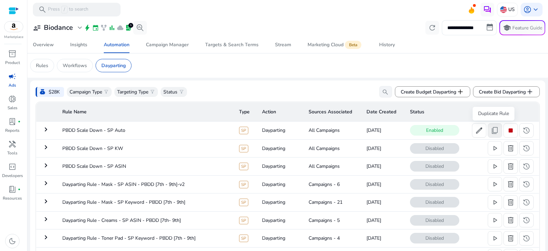
click at [495, 130] on span "content_copy" at bounding box center [495, 130] width 8 height 8
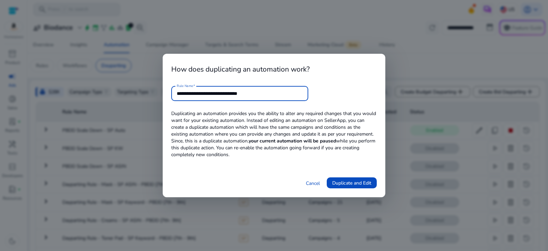
drag, startPoint x: 224, startPoint y: 94, endPoint x: 304, endPoint y: 94, distance: 79.1
click at [304, 94] on div "**********" at bounding box center [239, 93] width 137 height 15
type input "**********"
click at [353, 182] on span "Duplicate and Edit" at bounding box center [351, 183] width 39 height 7
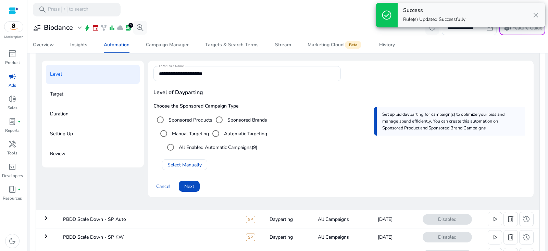
click at [227, 118] on label "Sponsored Brands" at bounding box center [246, 119] width 41 height 7
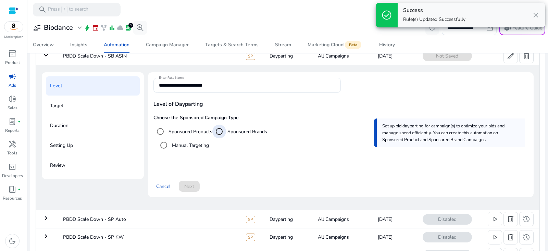
scroll to position [67, 0]
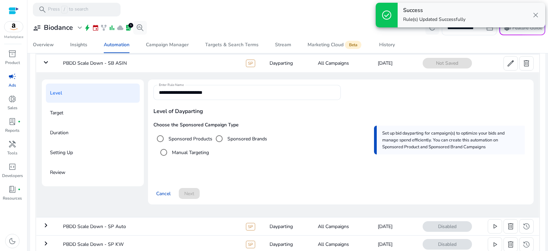
click at [195, 154] on label "Manual Targeting" at bounding box center [190, 152] width 38 height 7
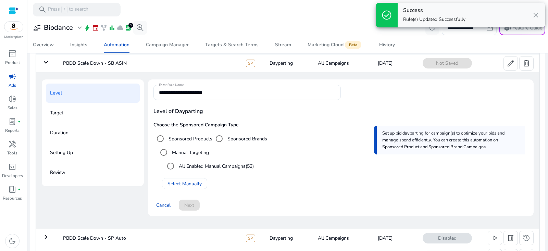
click at [190, 164] on label "All Enabled Manual Campaigns (53)" at bounding box center [215, 166] width 76 height 7
click at [191, 205] on span "Next" at bounding box center [189, 205] width 10 height 7
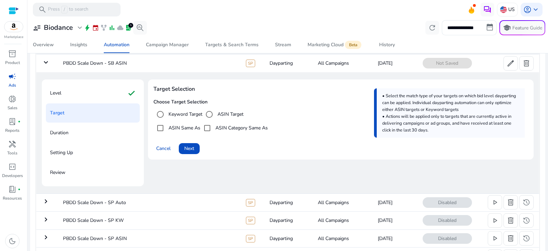
click at [224, 112] on label "ASIN Target" at bounding box center [229, 114] width 27 height 7
click at [218, 128] on label "ASIN Category Same As" at bounding box center [241, 127] width 54 height 7
click at [196, 150] on span at bounding box center [189, 148] width 21 height 16
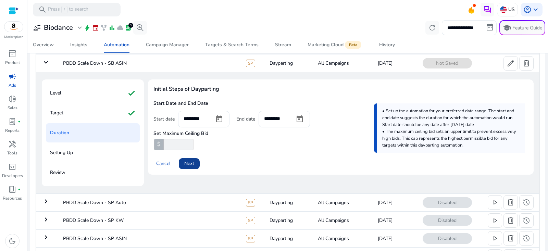
click at [192, 164] on span "Next" at bounding box center [189, 163] width 10 height 7
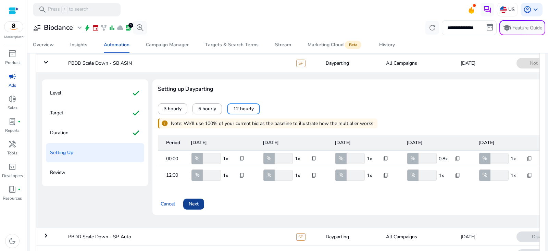
click at [199, 212] on span at bounding box center [193, 204] width 21 height 16
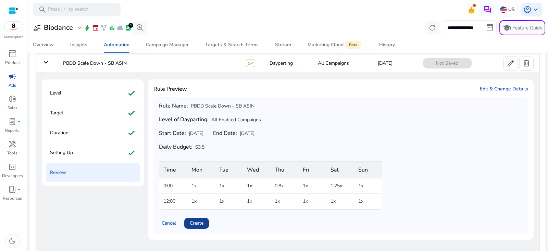
click at [200, 222] on span "Create" at bounding box center [197, 223] width 14 height 7
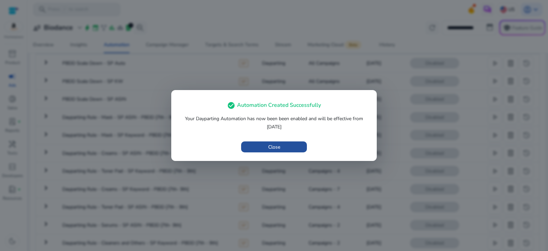
click at [282, 148] on span "button" at bounding box center [274, 147] width 66 height 16
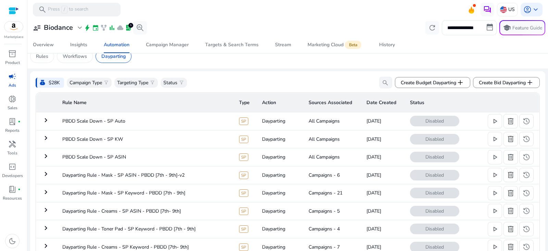
scroll to position [11, 0]
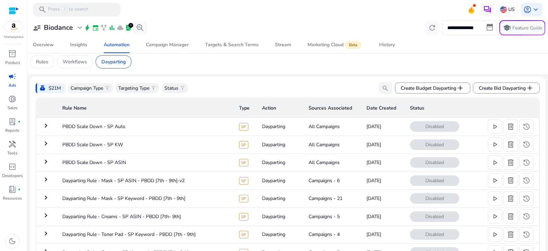
scroll to position [5, 0]
click at [96, 87] on p "Campaign Type" at bounding box center [87, 87] width 33 height 7
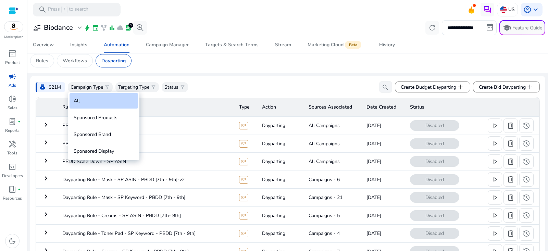
click at [101, 101] on div "All" at bounding box center [104, 100] width 69 height 15
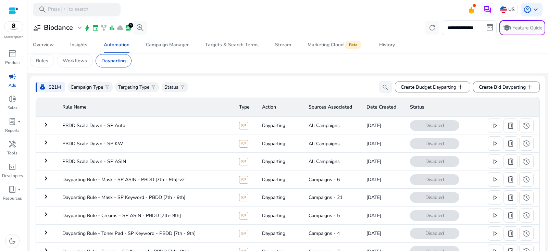
click at [294, 62] on app-sa-custom-tab "Rules Workflows Dayparting" at bounding box center [287, 60] width 515 height 13
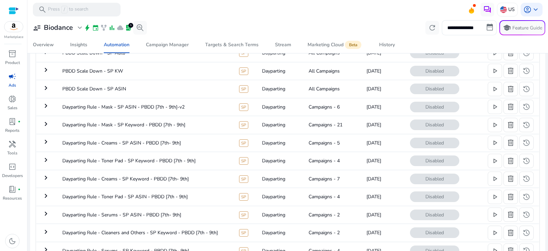
scroll to position [270, 0]
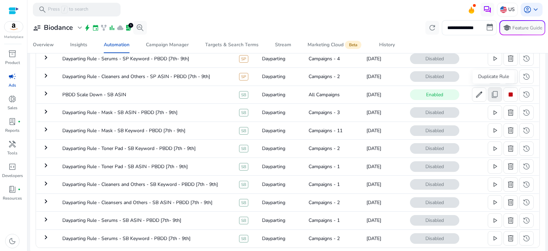
click at [492, 94] on span "content_copy" at bounding box center [495, 94] width 8 height 8
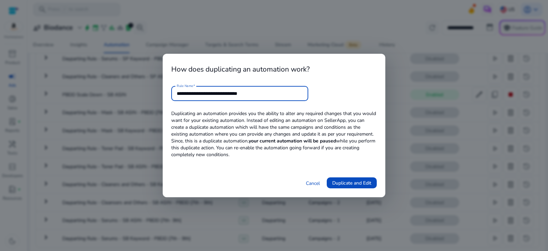
drag, startPoint x: 234, startPoint y: 93, endPoint x: 328, endPoint y: 92, distance: 94.2
click at [328, 92] on form "**********" at bounding box center [274, 93] width 206 height 15
type input "**********"
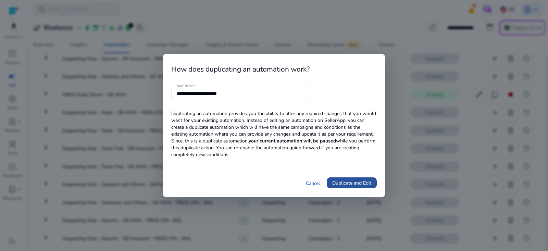
click at [367, 184] on span "Duplicate and Edit" at bounding box center [351, 183] width 39 height 7
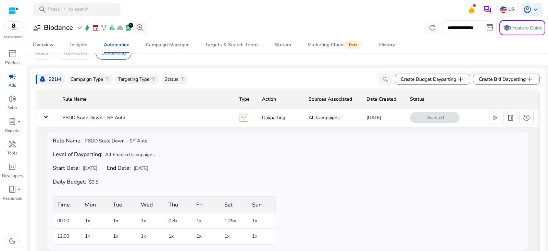
scroll to position [0, 0]
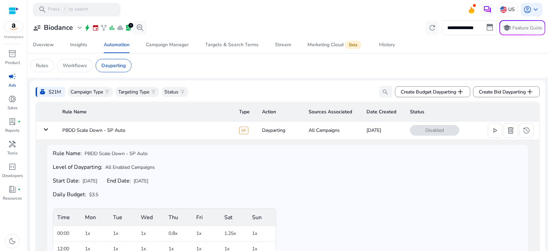
click at [43, 128] on mat-icon "keyboard_arrow_down" at bounding box center [46, 129] width 8 height 8
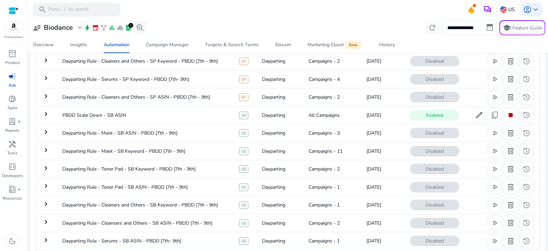
scroll to position [270, 0]
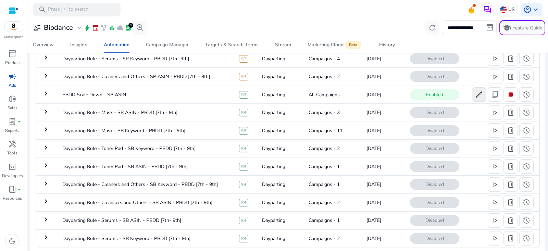
click at [481, 94] on span "edit" at bounding box center [479, 94] width 8 height 8
click at [479, 95] on span "edit" at bounding box center [479, 94] width 8 height 8
click at [493, 94] on span "content_copy" at bounding box center [495, 94] width 8 height 8
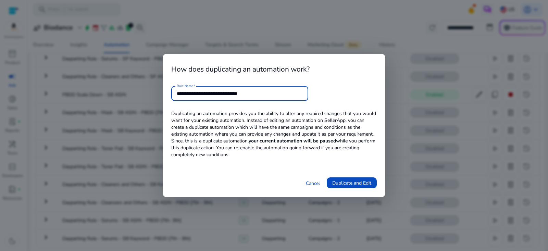
drag, startPoint x: 236, startPoint y: 92, endPoint x: 319, endPoint y: 92, distance: 82.9
click at [319, 92] on form "**********" at bounding box center [274, 93] width 206 height 15
type input "**********"
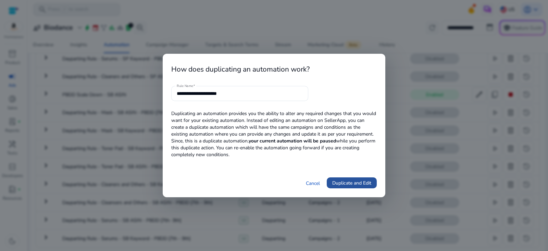
click at [344, 180] on span "Duplicate and Edit" at bounding box center [351, 183] width 39 height 7
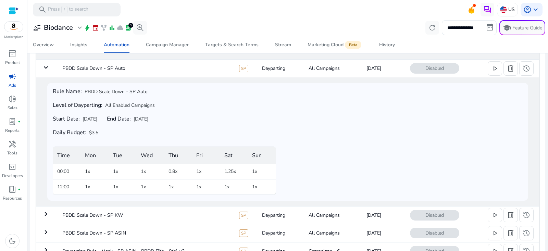
scroll to position [0, 0]
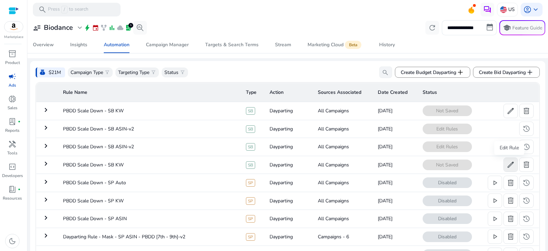
click at [508, 167] on span "edit" at bounding box center [511, 165] width 8 height 8
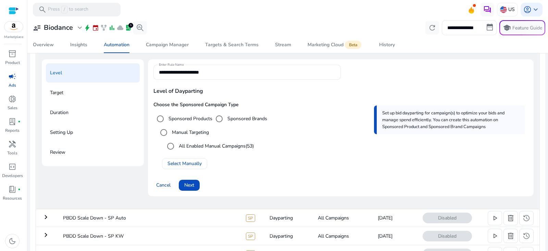
scroll to position [94, 0]
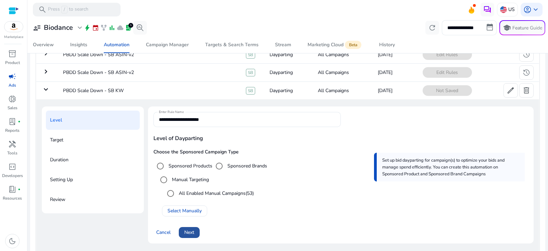
click at [190, 235] on span "Next" at bounding box center [189, 232] width 10 height 7
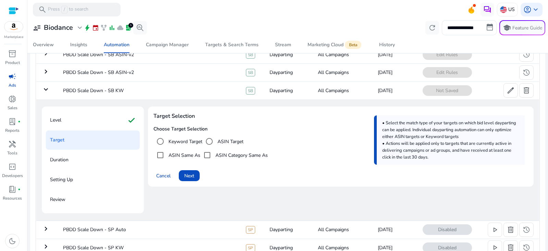
click at [187, 140] on label "Keyword Target" at bounding box center [184, 141] width 35 height 7
click at [194, 177] on span "Next" at bounding box center [189, 175] width 10 height 7
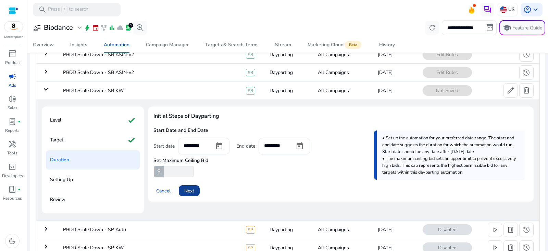
click at [192, 190] on span "Next" at bounding box center [189, 190] width 10 height 7
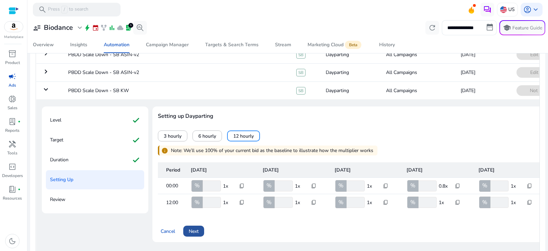
click at [195, 235] on span "Next" at bounding box center [194, 231] width 10 height 7
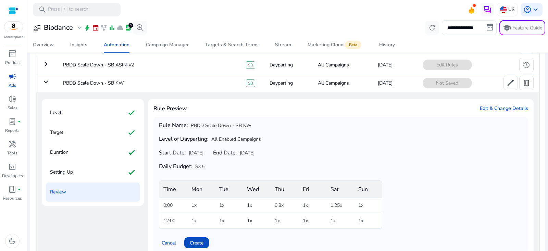
scroll to position [111, 0]
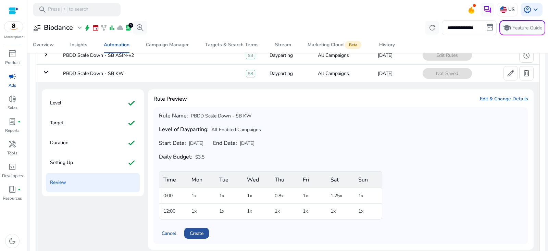
click at [198, 233] on span "Create" at bounding box center [197, 233] width 14 height 7
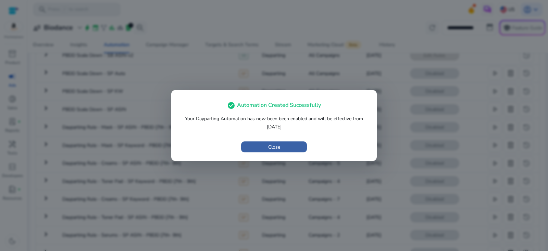
click at [283, 146] on span "button" at bounding box center [274, 147] width 66 height 16
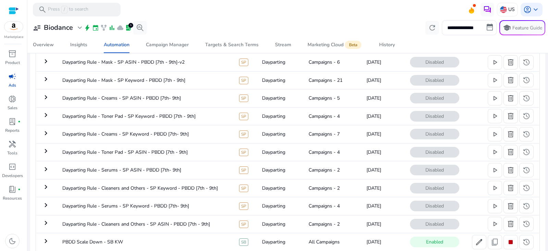
scroll to position [267, 0]
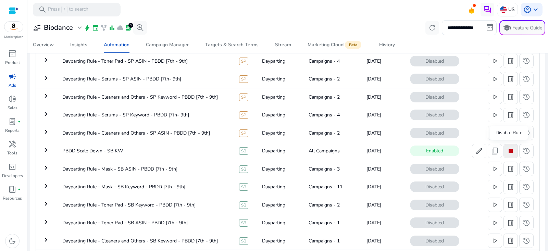
click at [507, 148] on span "stop" at bounding box center [511, 151] width 8 height 8
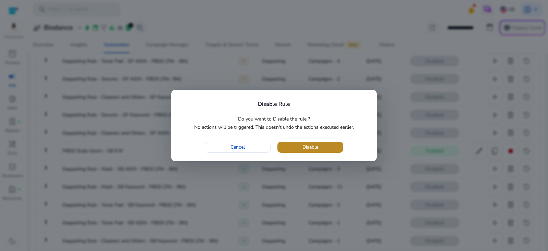
click at [315, 147] on span "Disable" at bounding box center [310, 147] width 16 height 7
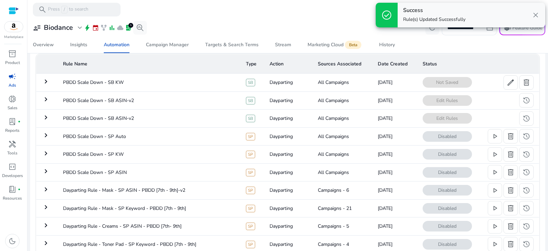
scroll to position [20, 0]
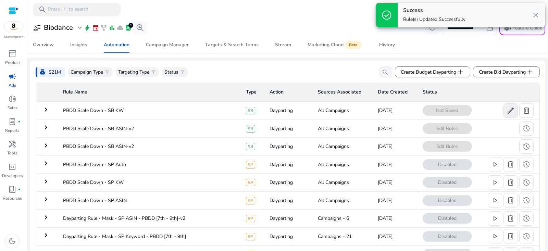
click at [508, 111] on span "edit" at bounding box center [511, 111] width 8 height 8
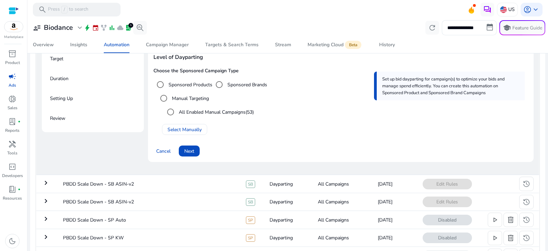
scroll to position [30, 0]
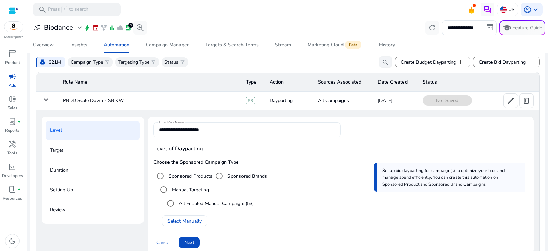
click at [216, 131] on input "**********" at bounding box center [247, 130] width 176 height 8
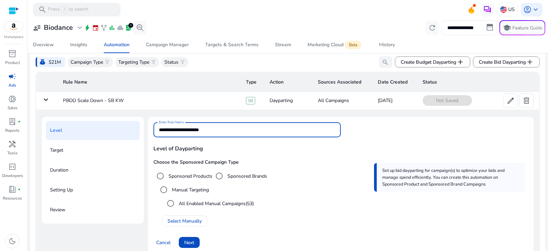
click at [216, 131] on input "**********" at bounding box center [247, 130] width 176 height 8
type input "**********"
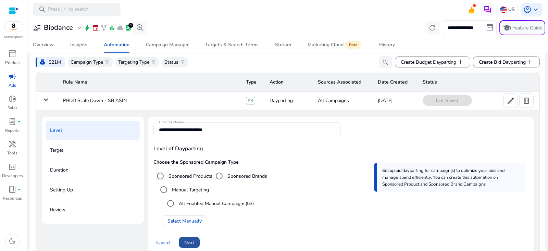
click at [194, 243] on span "Next" at bounding box center [189, 242] width 10 height 7
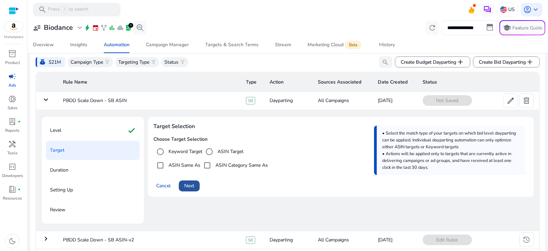
click at [193, 187] on span "Next" at bounding box center [189, 185] width 10 height 7
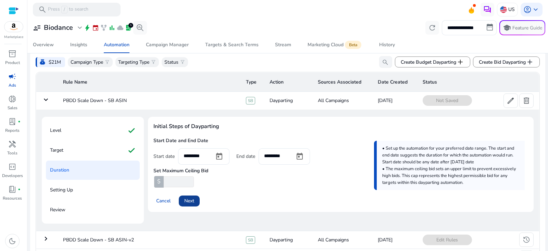
click at [189, 204] on span "Next" at bounding box center [189, 200] width 10 height 7
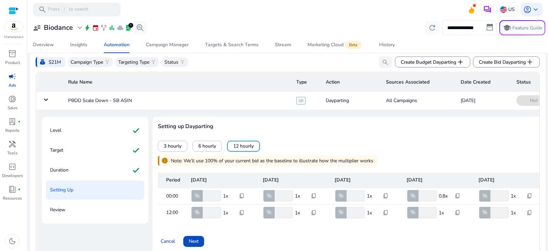
scroll to position [70, 0]
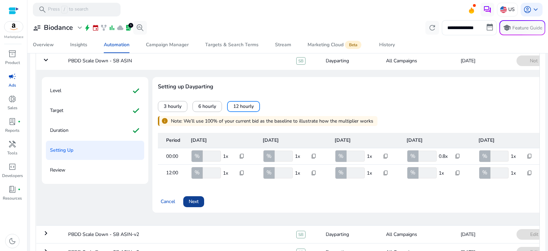
click at [196, 205] on span "Next" at bounding box center [194, 201] width 10 height 7
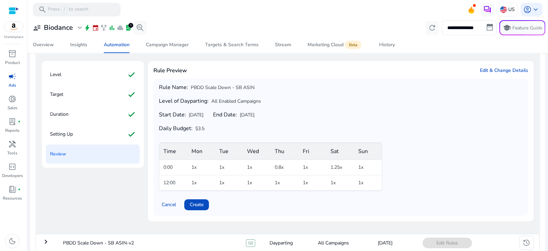
scroll to position [88, 0]
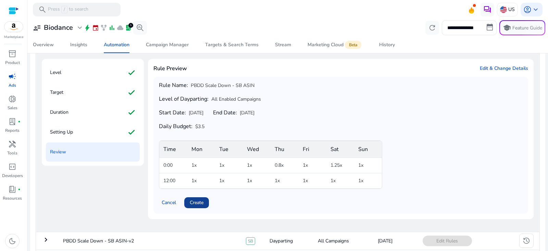
click at [196, 205] on span at bounding box center [196, 203] width 25 height 16
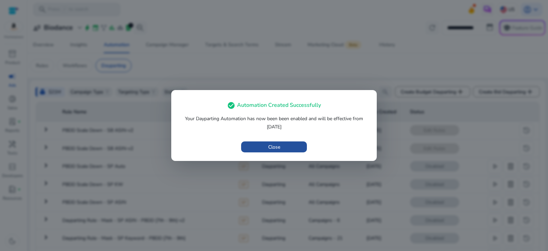
click at [299, 145] on span "button" at bounding box center [274, 147] width 66 height 16
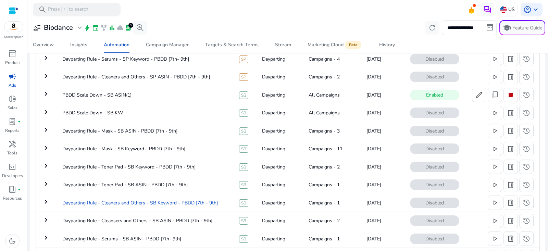
scroll to position [255, 0]
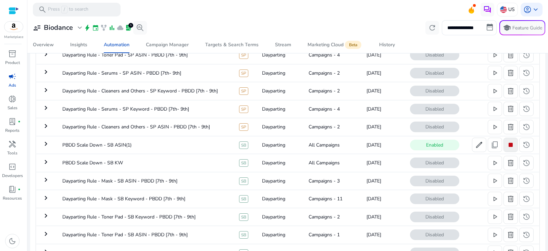
click at [508, 142] on span "stop" at bounding box center [511, 145] width 8 height 8
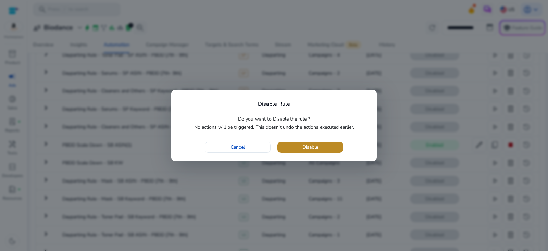
click at [315, 147] on span "Disable" at bounding box center [310, 147] width 16 height 7
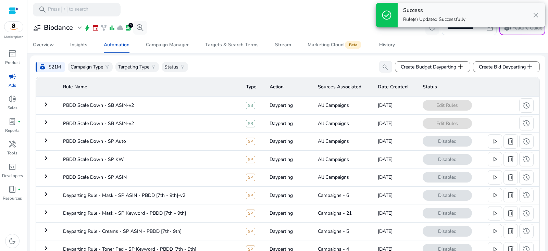
scroll to position [6, 0]
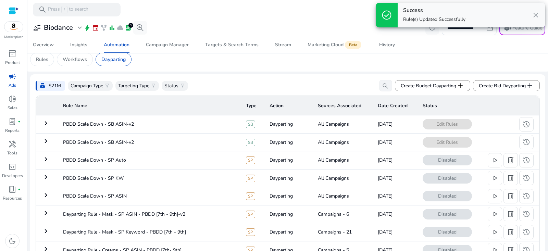
click at [46, 138] on mat-icon "keyboard_arrow_right" at bounding box center [46, 141] width 8 height 8
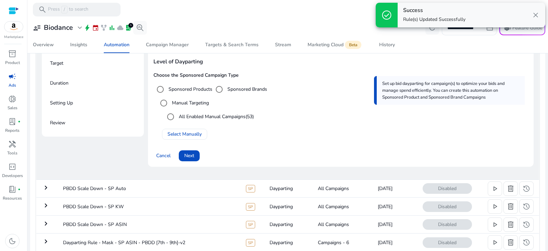
scroll to position [139, 0]
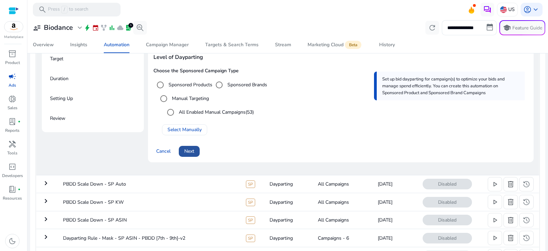
click at [193, 149] on span "Next" at bounding box center [189, 151] width 10 height 7
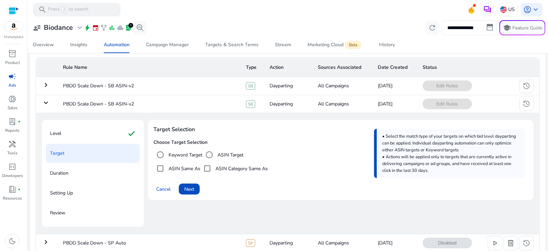
scroll to position [47, 0]
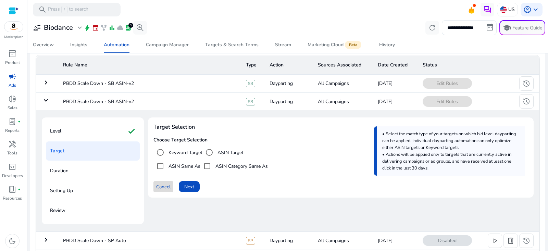
click at [167, 187] on span "Cancel" at bounding box center [163, 186] width 14 height 7
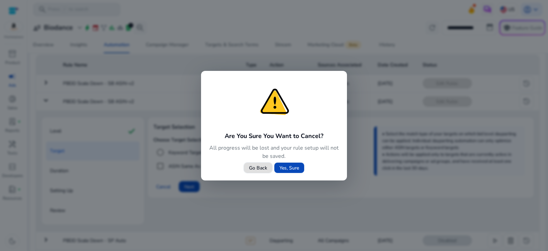
click at [294, 170] on span "Yes, Sure" at bounding box center [290, 167] width 20 height 7
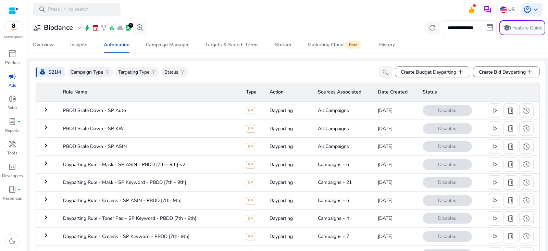
scroll to position [35, 0]
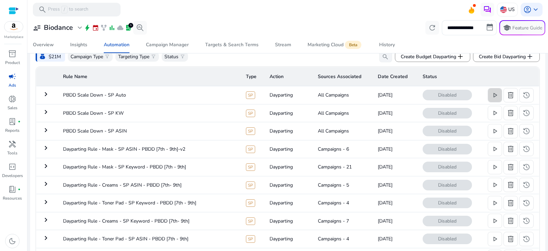
click at [494, 92] on span "play_arrow" at bounding box center [495, 95] width 8 height 8
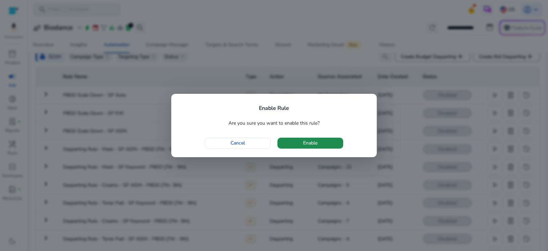
click at [330, 145] on span "button" at bounding box center [310, 143] width 66 height 16
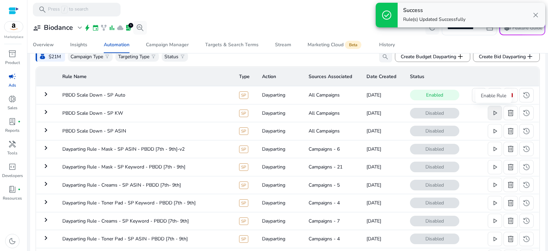
click at [494, 114] on span "play_arrow" at bounding box center [495, 113] width 8 height 8
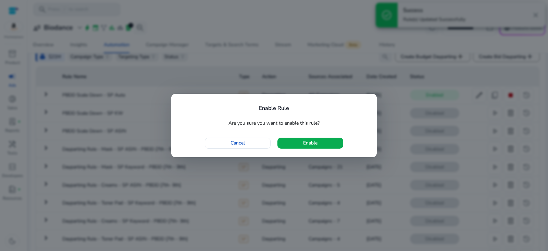
click at [331, 141] on span "button" at bounding box center [310, 143] width 66 height 16
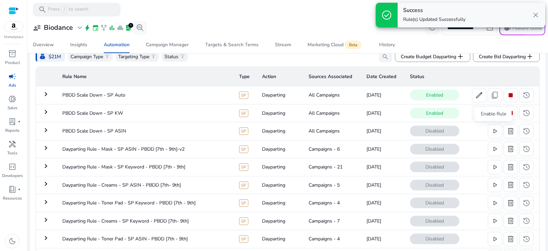
click at [492, 133] on span "play_arrow" at bounding box center [495, 131] width 8 height 8
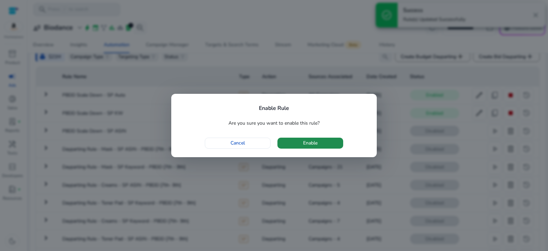
click at [296, 143] on span "button" at bounding box center [310, 143] width 66 height 16
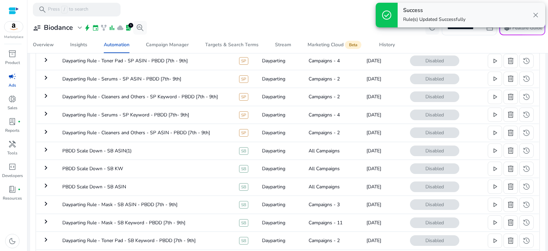
scroll to position [227, 0]
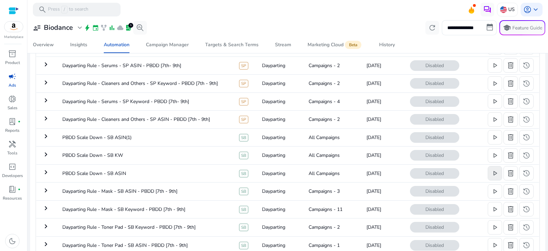
click at [495, 171] on span "play_arrow" at bounding box center [495, 173] width 8 height 8
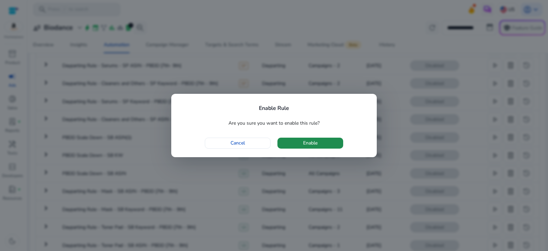
click at [329, 142] on span "button" at bounding box center [310, 143] width 66 height 16
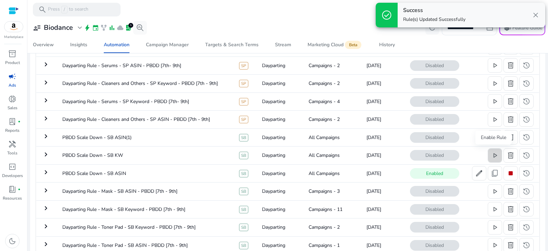
click at [495, 152] on span "play_arrow" at bounding box center [495, 155] width 8 height 8
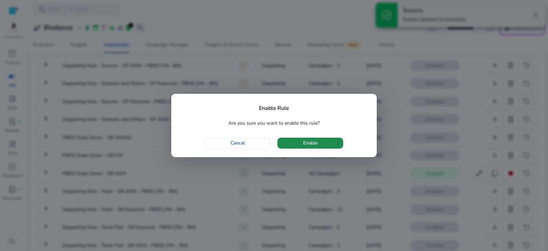
click at [330, 140] on span "button" at bounding box center [310, 143] width 66 height 16
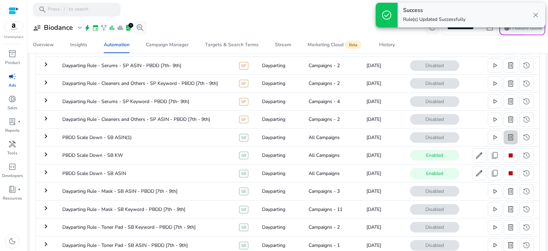
click at [508, 138] on span "delete" at bounding box center [511, 137] width 8 height 8
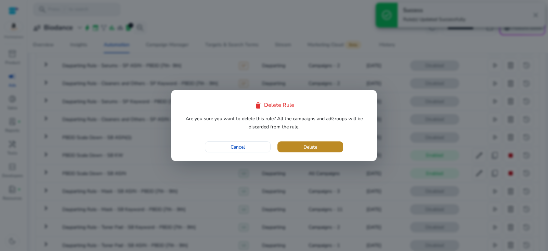
click at [292, 143] on span "button" at bounding box center [310, 147] width 66 height 16
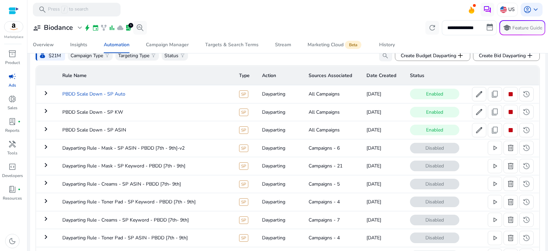
scroll to position [0, 0]
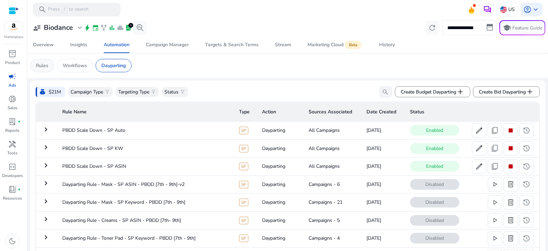
click at [44, 67] on p "Rules" at bounding box center [42, 65] width 12 height 7
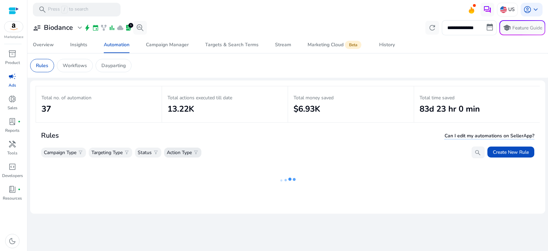
click at [189, 152] on p "Action Type" at bounding box center [179, 152] width 25 height 7
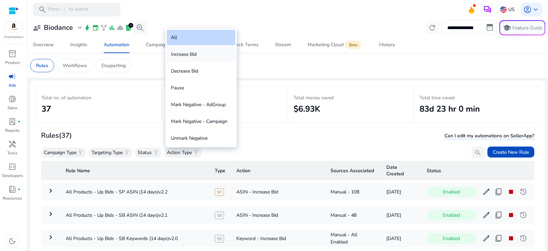
click at [199, 58] on div "Increase Bid" at bounding box center [201, 54] width 69 height 15
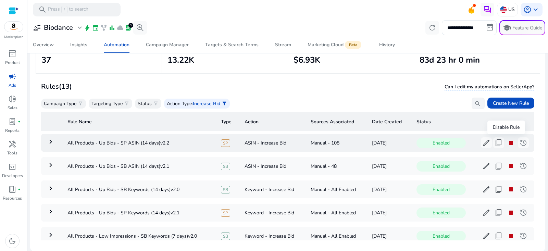
click at [508, 142] on span "stop" at bounding box center [511, 143] width 8 height 8
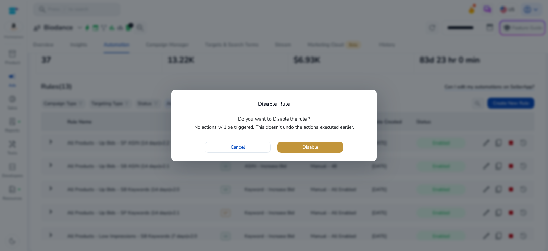
click at [332, 148] on span "button" at bounding box center [310, 147] width 66 height 16
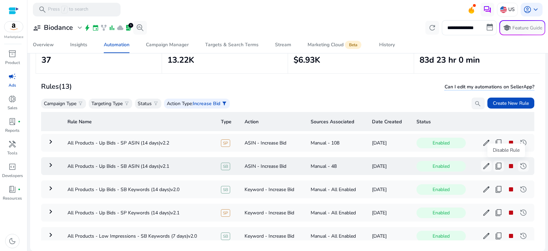
click at [507, 166] on span "stop" at bounding box center [511, 166] width 8 height 8
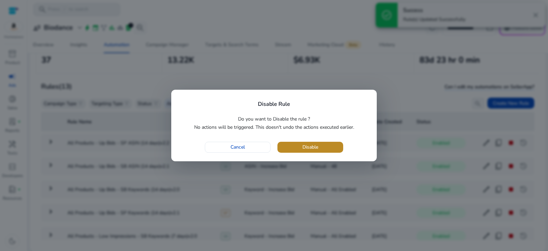
click at [331, 147] on span "button" at bounding box center [310, 147] width 66 height 16
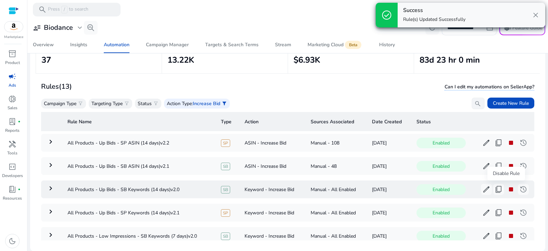
click at [507, 190] on span "stop" at bounding box center [511, 189] width 8 height 8
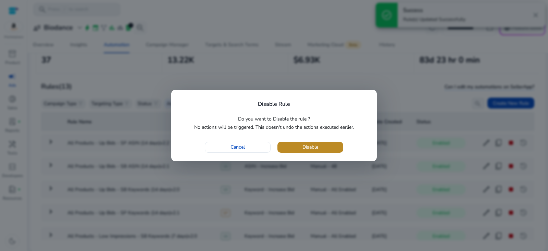
click at [328, 148] on span "button" at bounding box center [310, 147] width 66 height 16
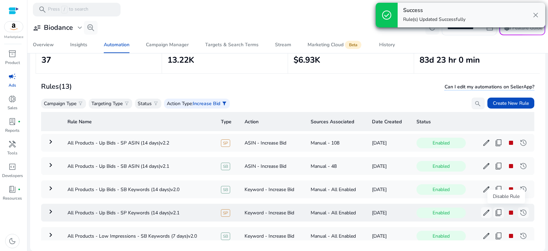
click at [508, 213] on span "stop" at bounding box center [511, 213] width 8 height 8
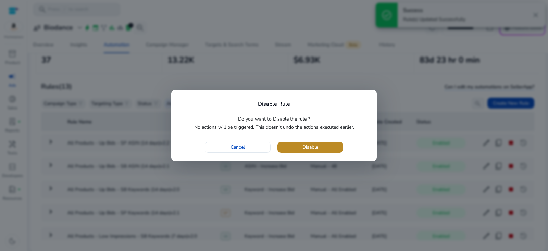
click at [325, 145] on span "button" at bounding box center [310, 147] width 66 height 16
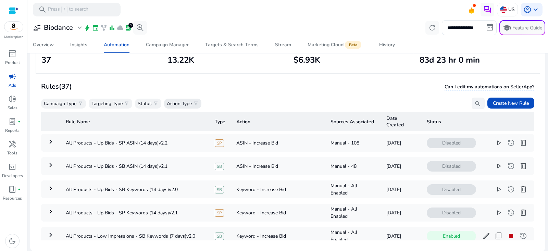
click at [192, 103] on p "Action Type" at bounding box center [179, 103] width 25 height 7
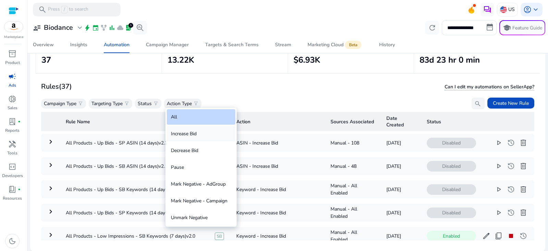
click at [193, 137] on div "Increase Bid" at bounding box center [201, 133] width 69 height 15
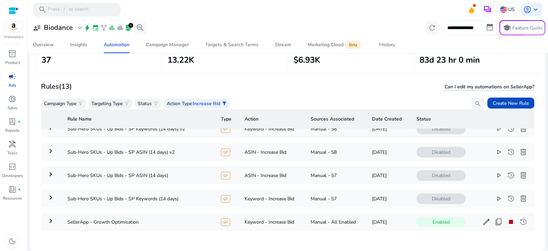
scroll to position [208, 0]
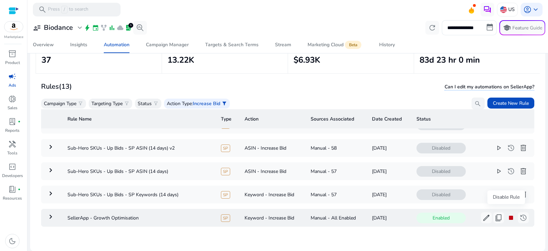
click at [507, 216] on span "stop" at bounding box center [511, 218] width 8 height 8
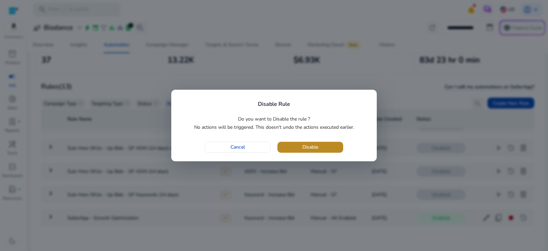
click at [337, 143] on span "button" at bounding box center [310, 147] width 66 height 16
